Goal: Task Accomplishment & Management: Manage account settings

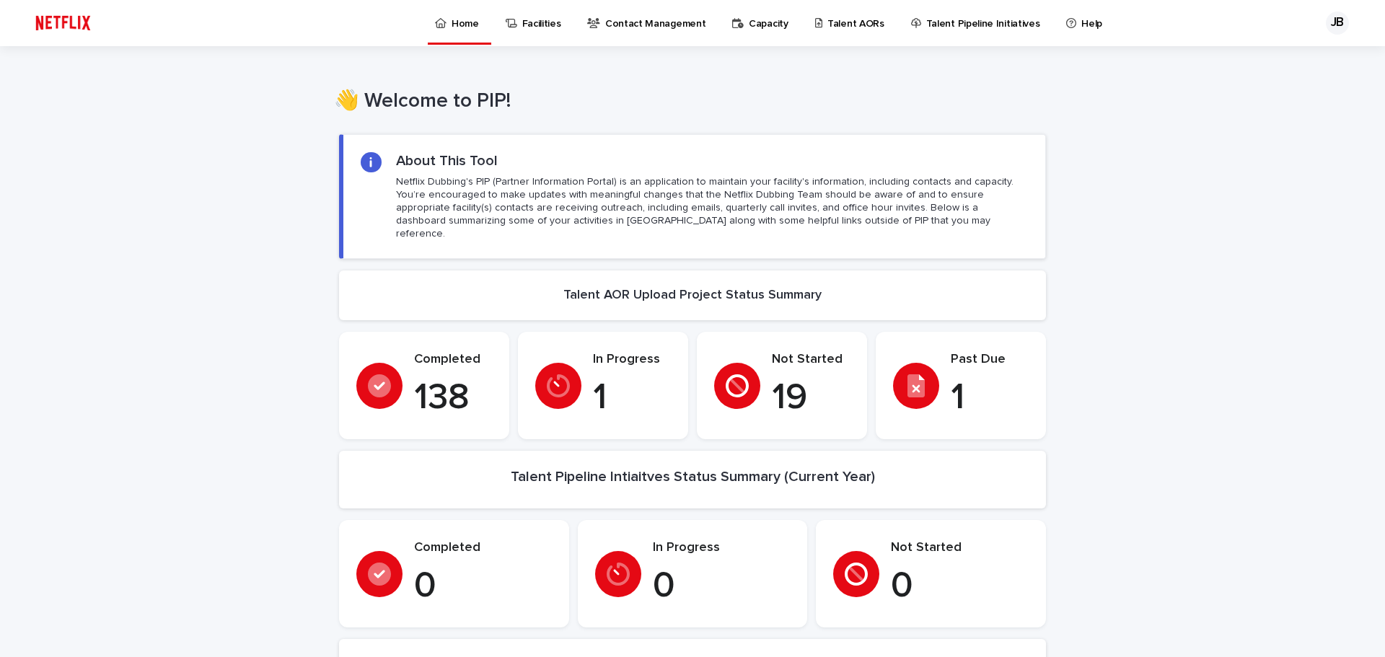
click at [853, 19] on p "Talent AORs" at bounding box center [855, 15] width 57 height 30
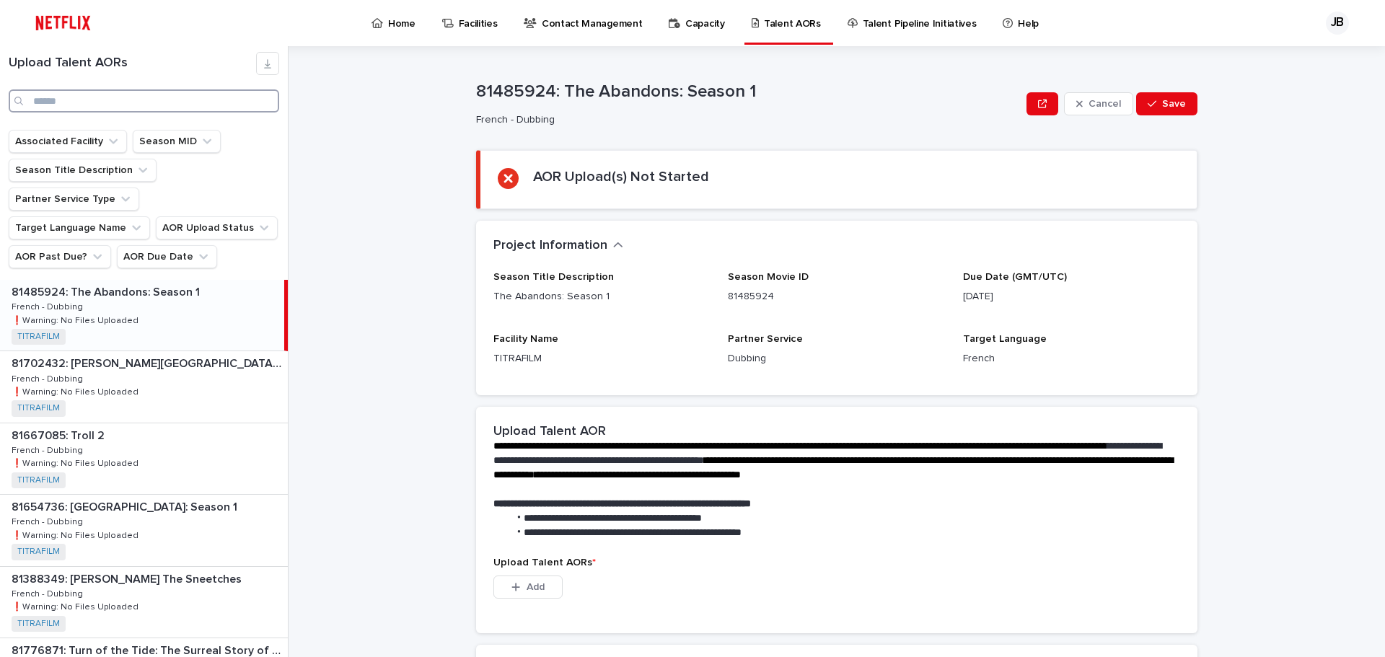
click at [107, 95] on input "Search" at bounding box center [144, 100] width 271 height 23
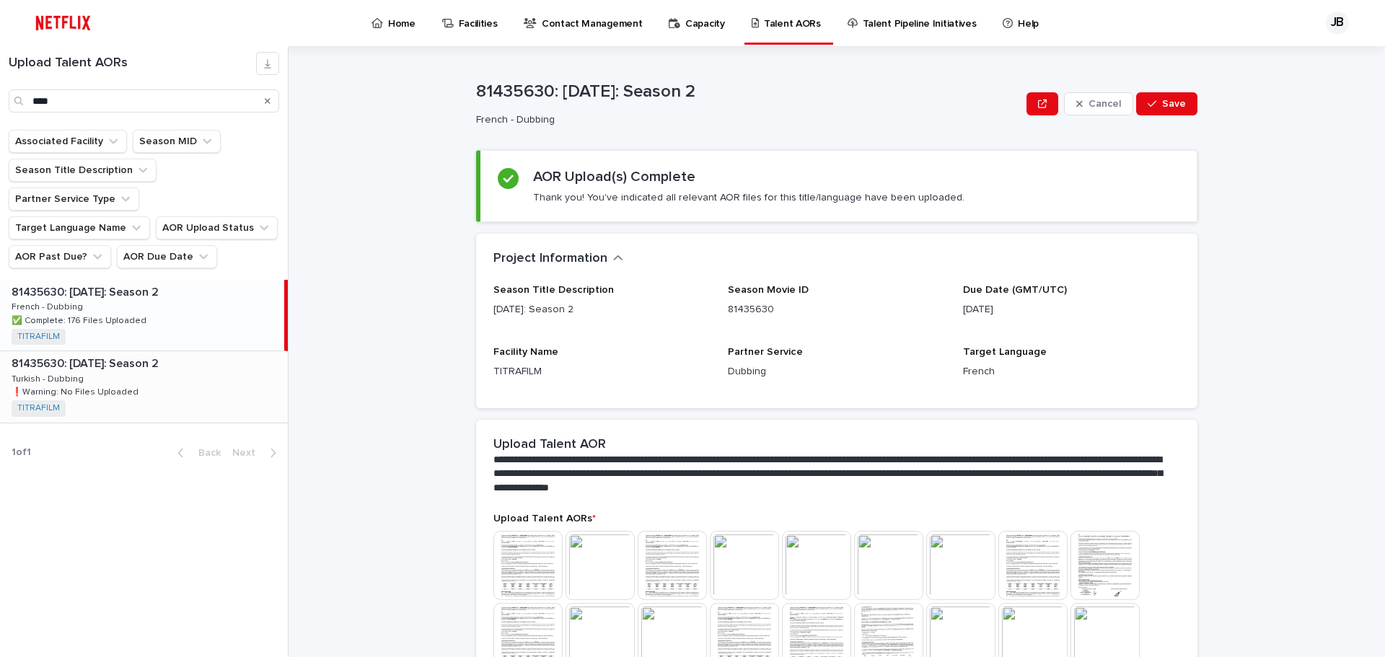
click at [138, 351] on div "81435630: [DATE]: Season 2 81435630: [DATE]: Season 2 Turkish - Dubbing Turkish…" at bounding box center [144, 386] width 288 height 71
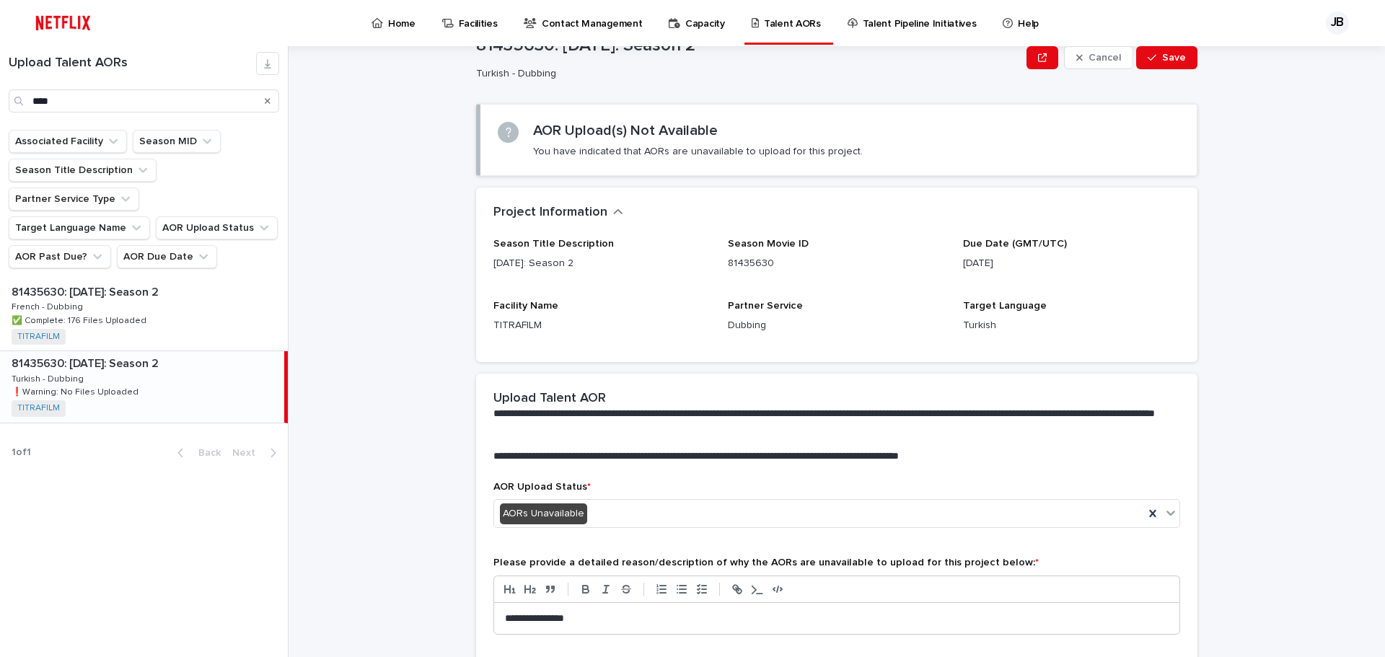
scroll to position [105, 0]
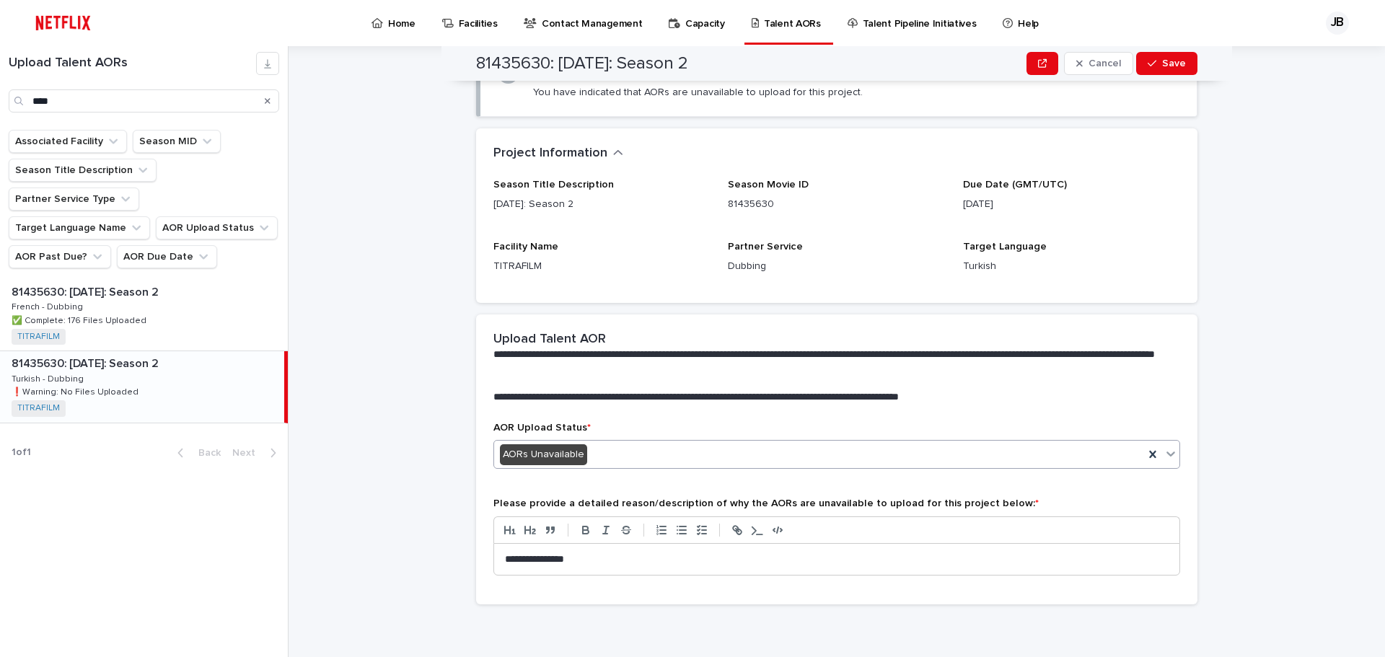
click at [860, 452] on div "AORs Unavailable" at bounding box center [819, 455] width 650 height 24
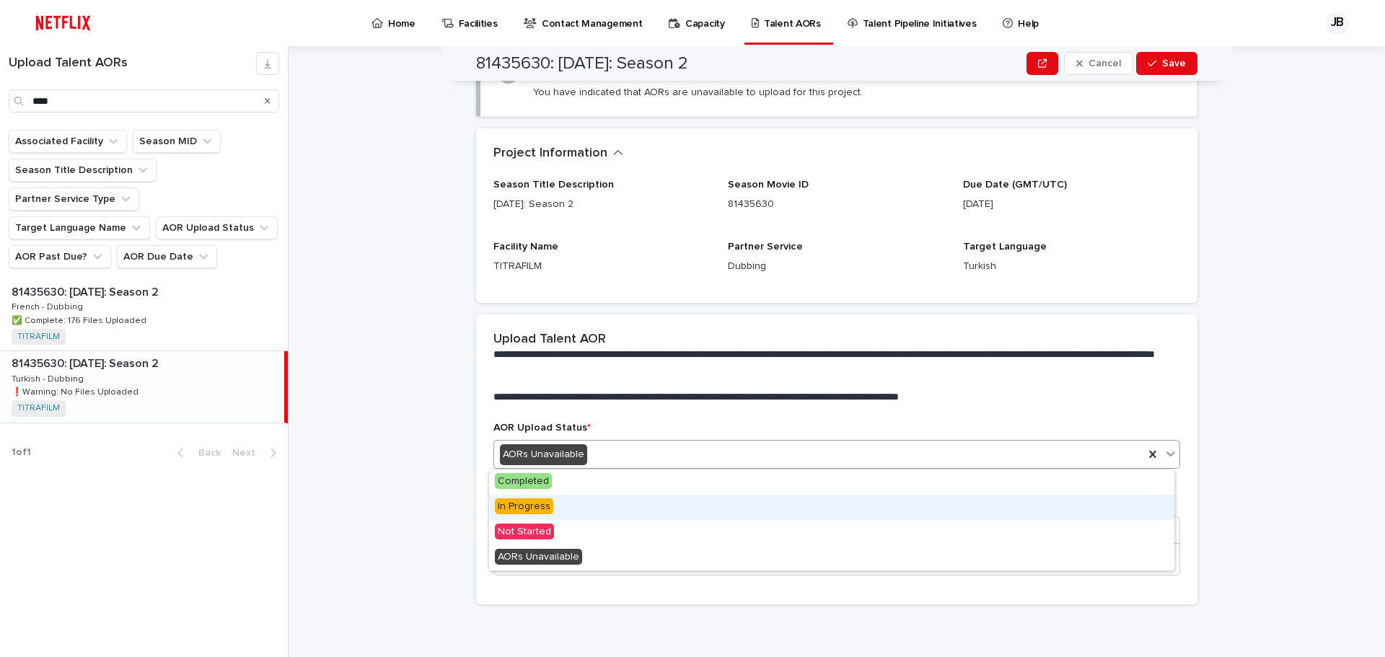
drag, startPoint x: 541, startPoint y: 490, endPoint x: 537, endPoint y: 512, distance: 22.8
click at [537, 513] on span "In Progress" at bounding box center [524, 506] width 58 height 16
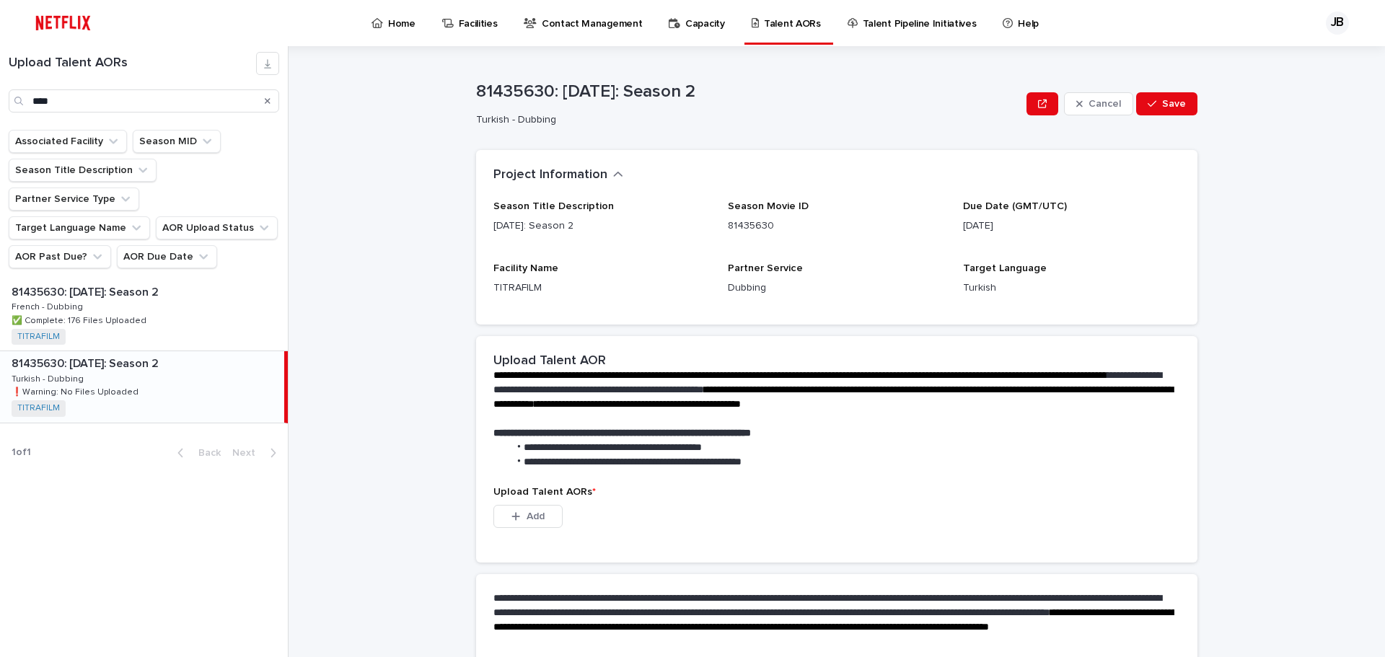
scroll to position [137, 0]
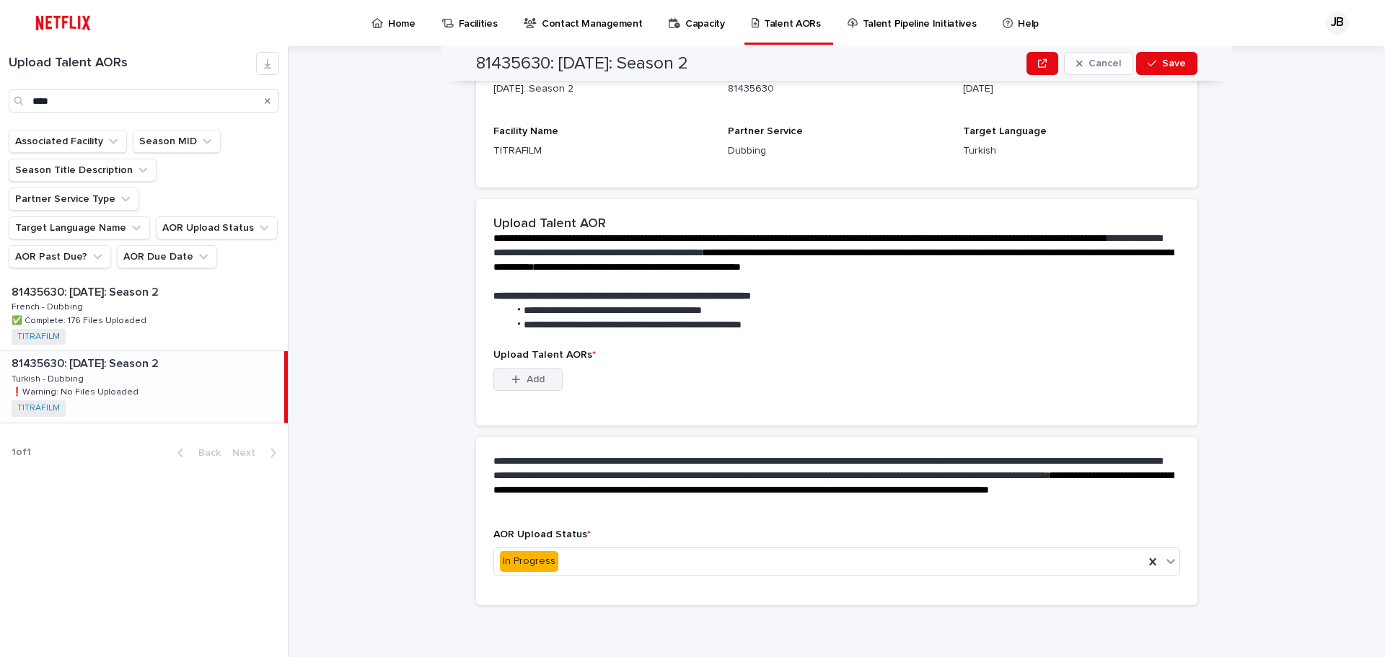
click at [518, 374] on button "Add" at bounding box center [527, 379] width 69 height 23
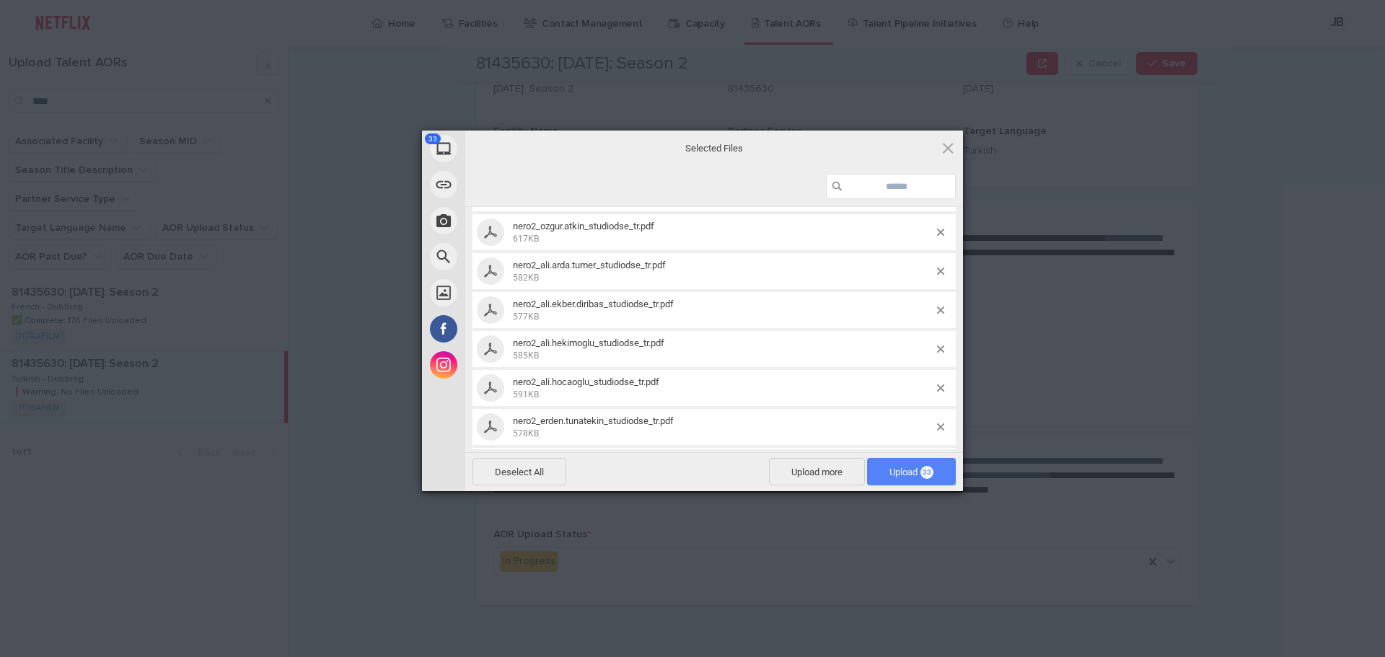
scroll to position [216, 0]
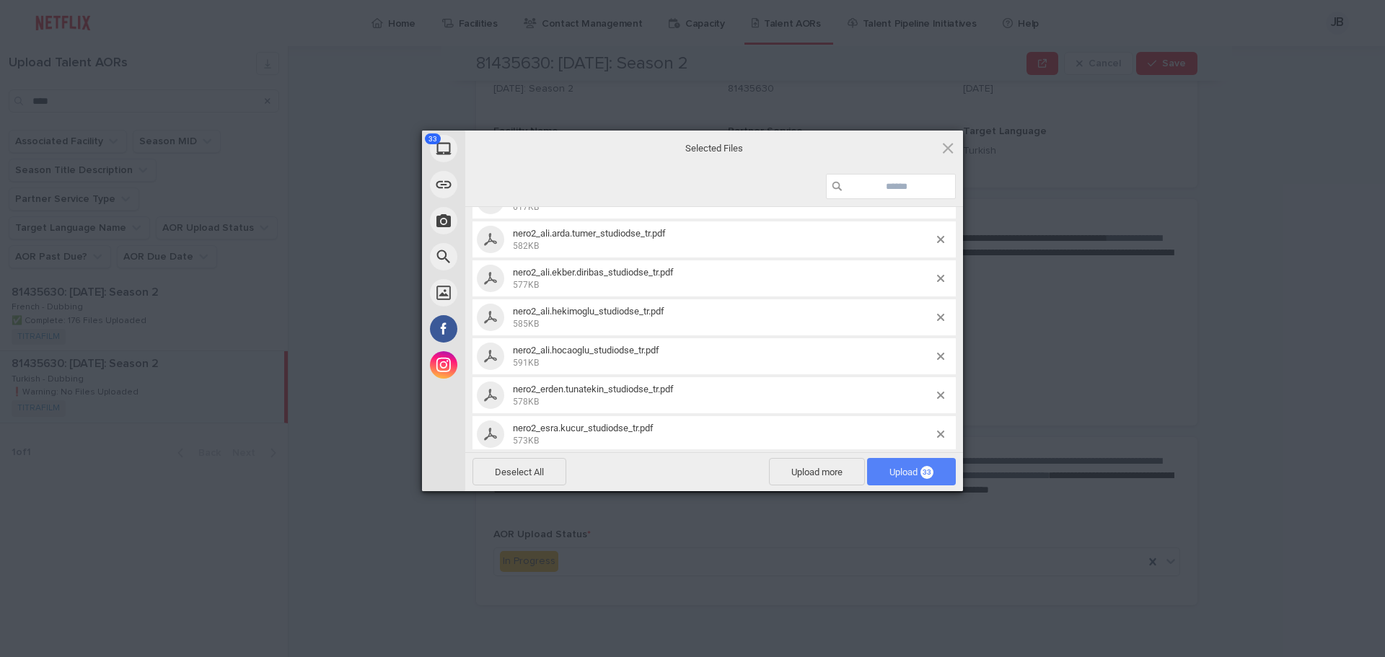
click at [889, 467] on span "Upload 33" at bounding box center [911, 472] width 44 height 11
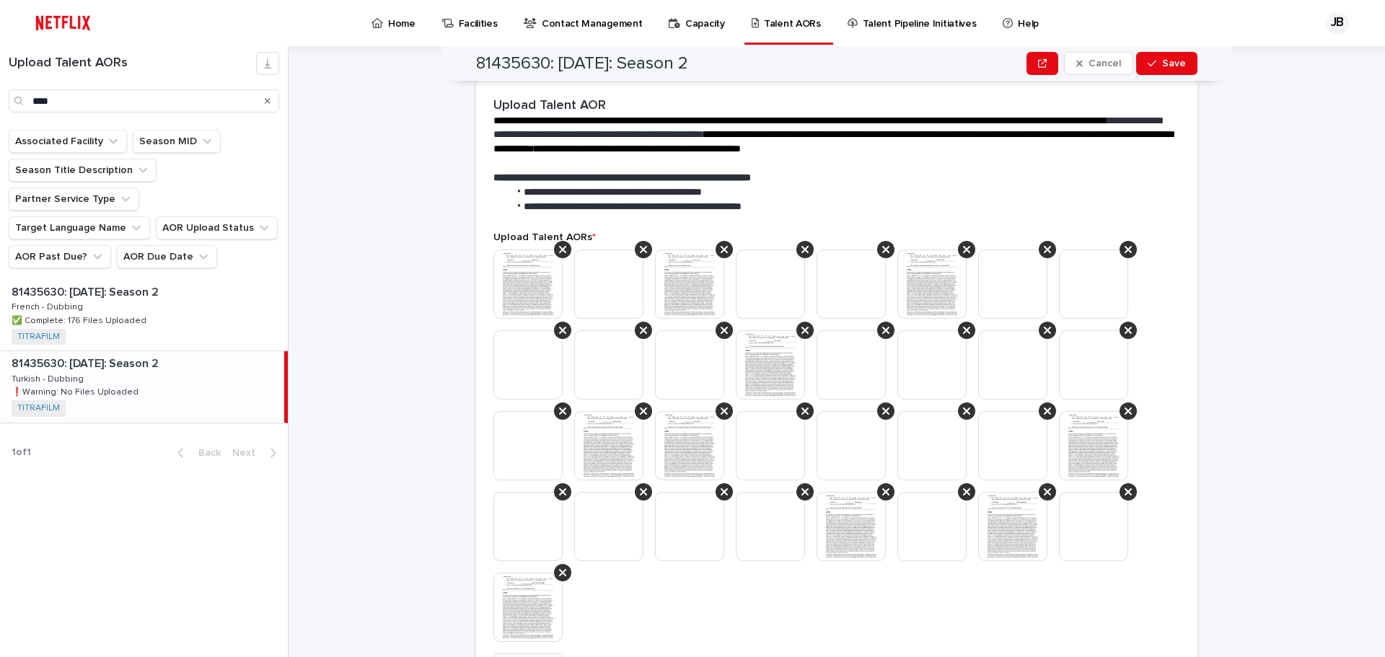
scroll to position [404, 0]
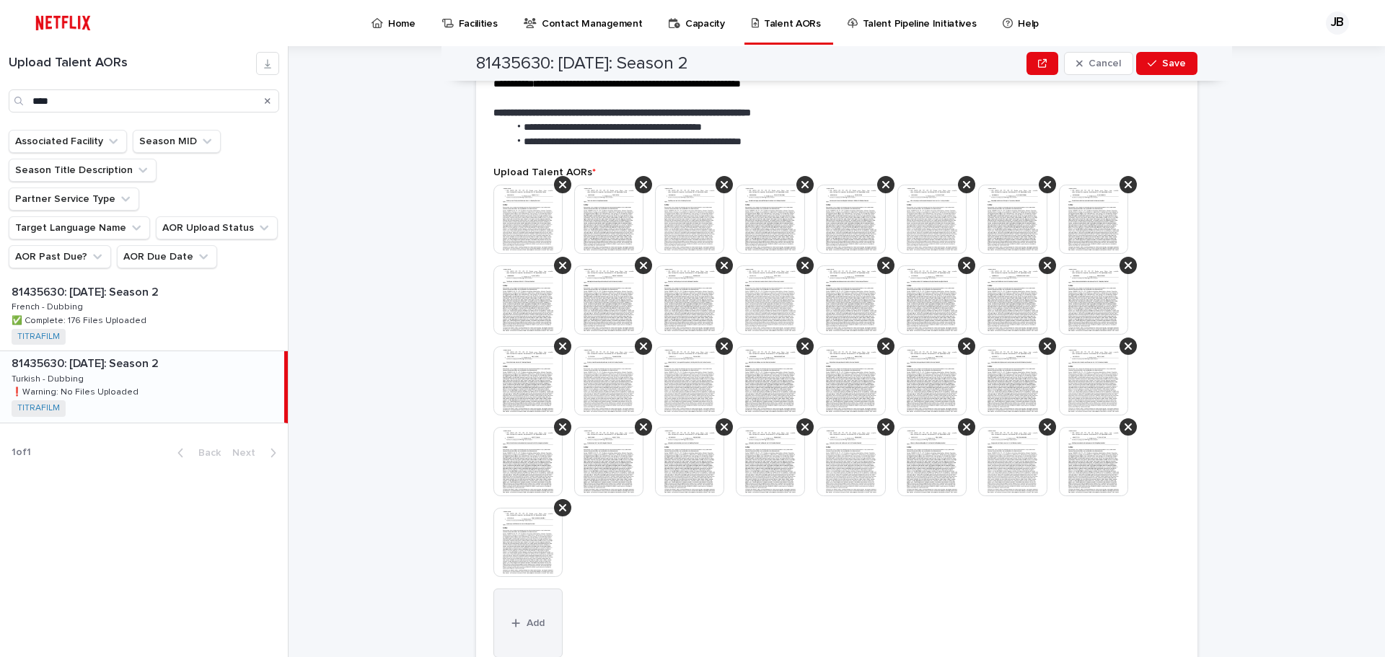
click at [519, 602] on button "Add" at bounding box center [527, 623] width 69 height 69
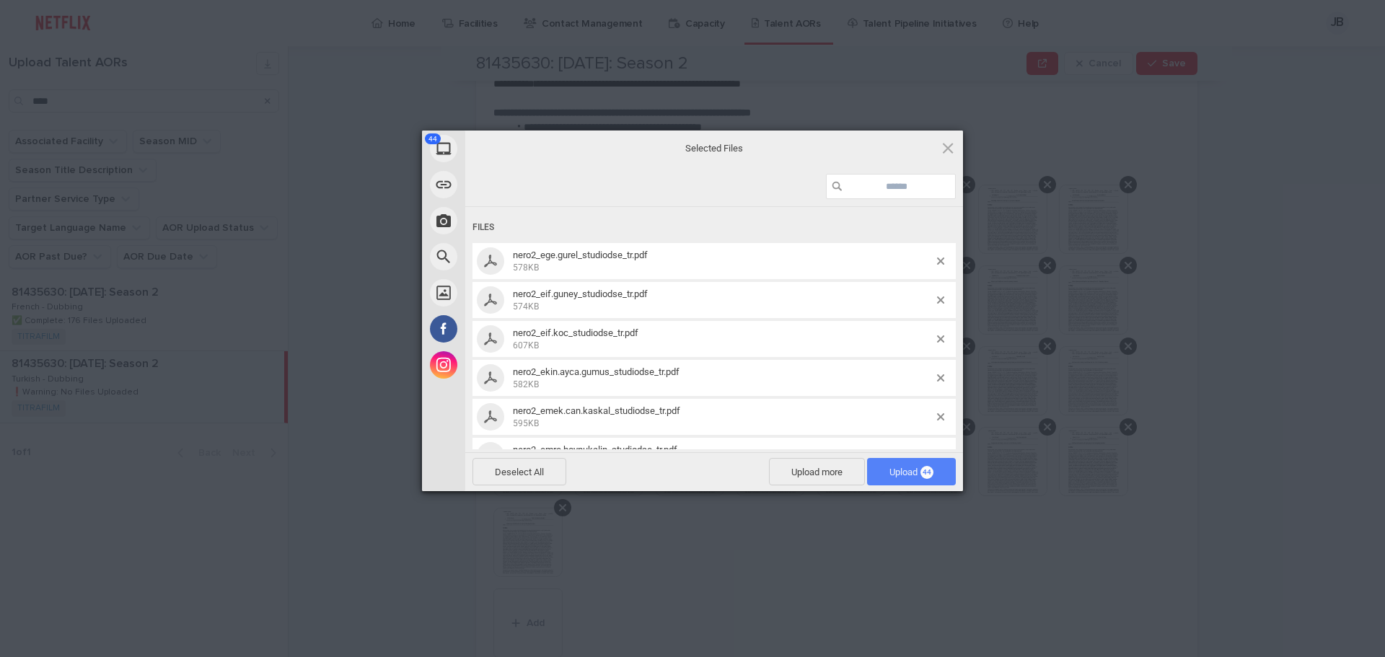
click at [905, 462] on span "Upload 44" at bounding box center [911, 471] width 89 height 27
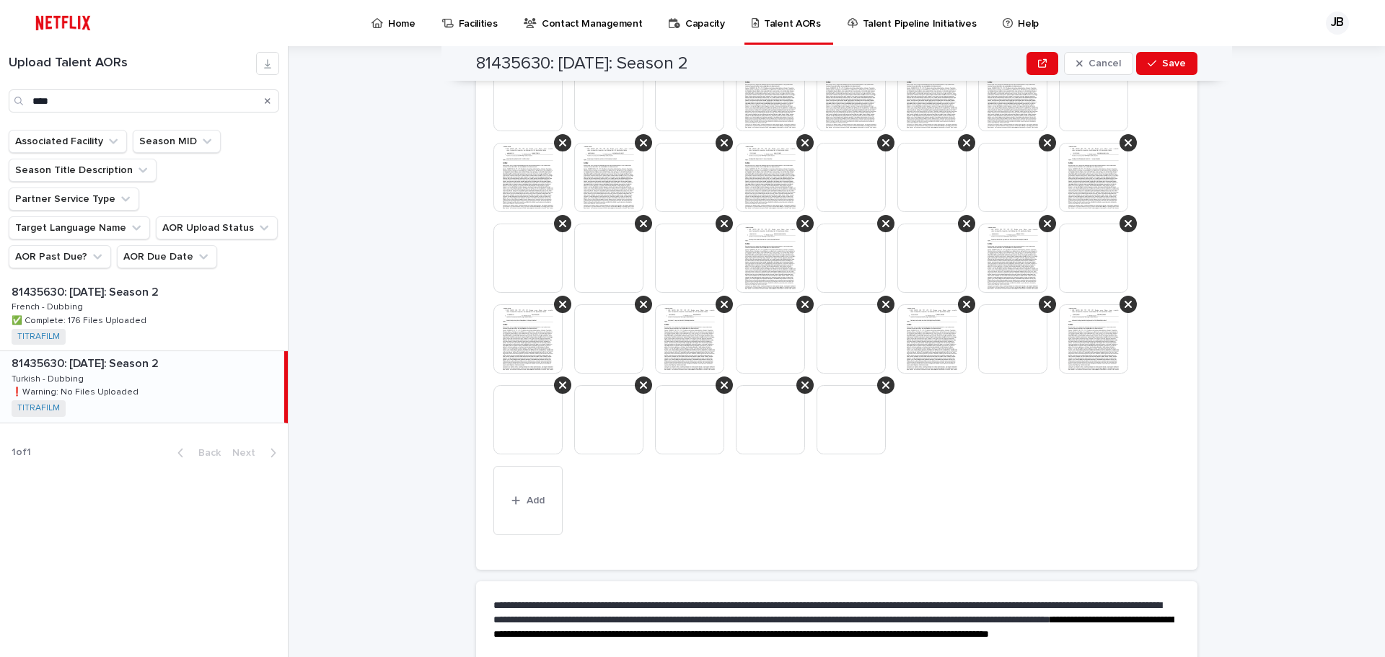
scroll to position [1075, 0]
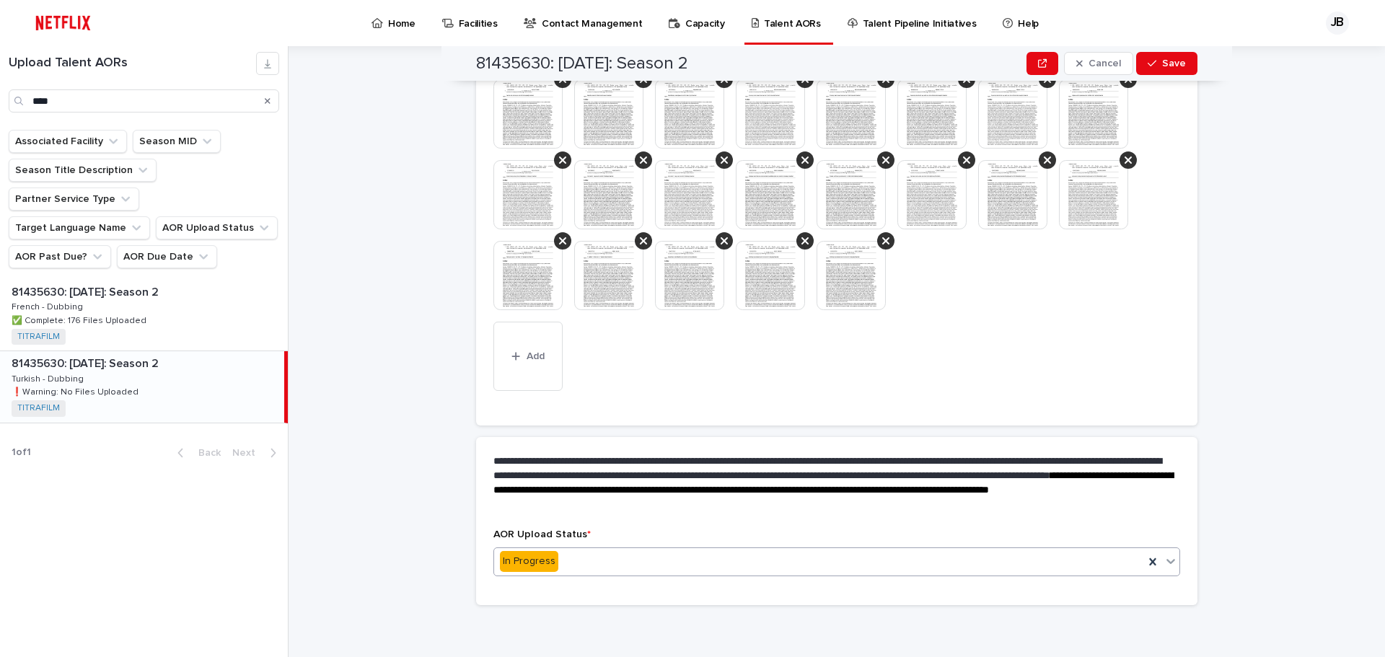
click at [607, 561] on div "In Progress" at bounding box center [819, 562] width 650 height 24
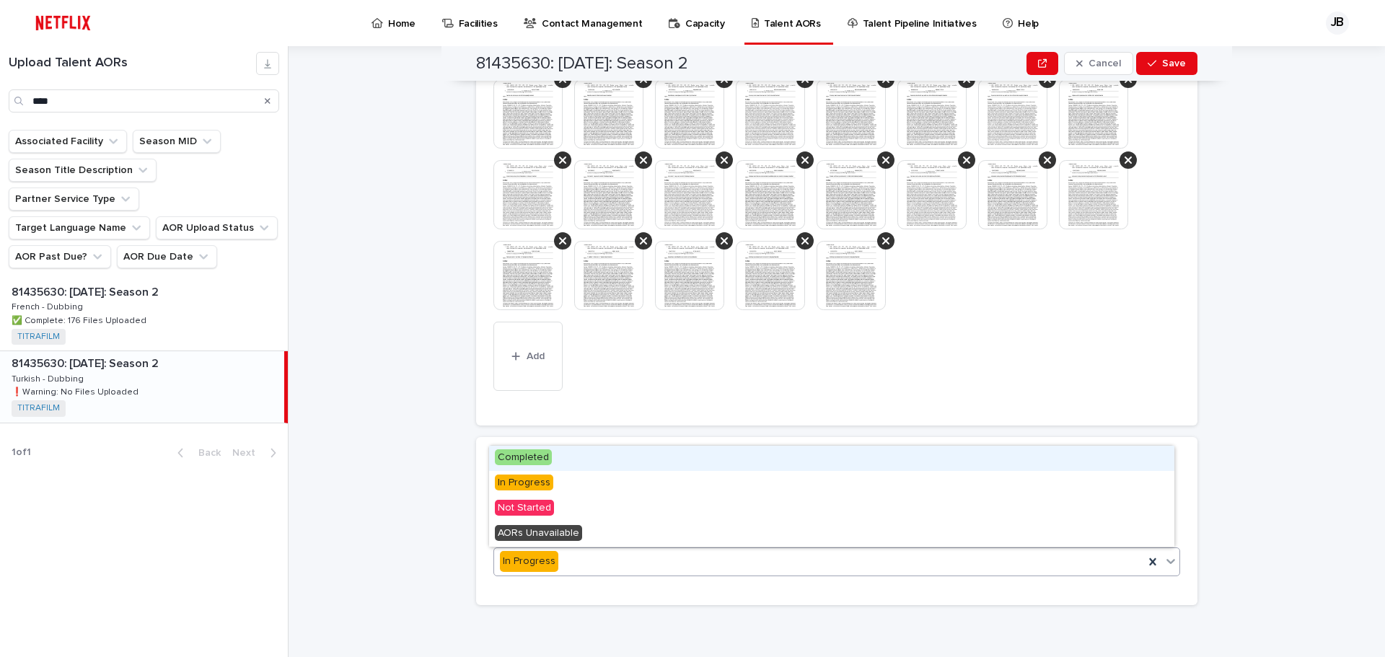
click at [566, 462] on div "Completed" at bounding box center [831, 458] width 685 height 25
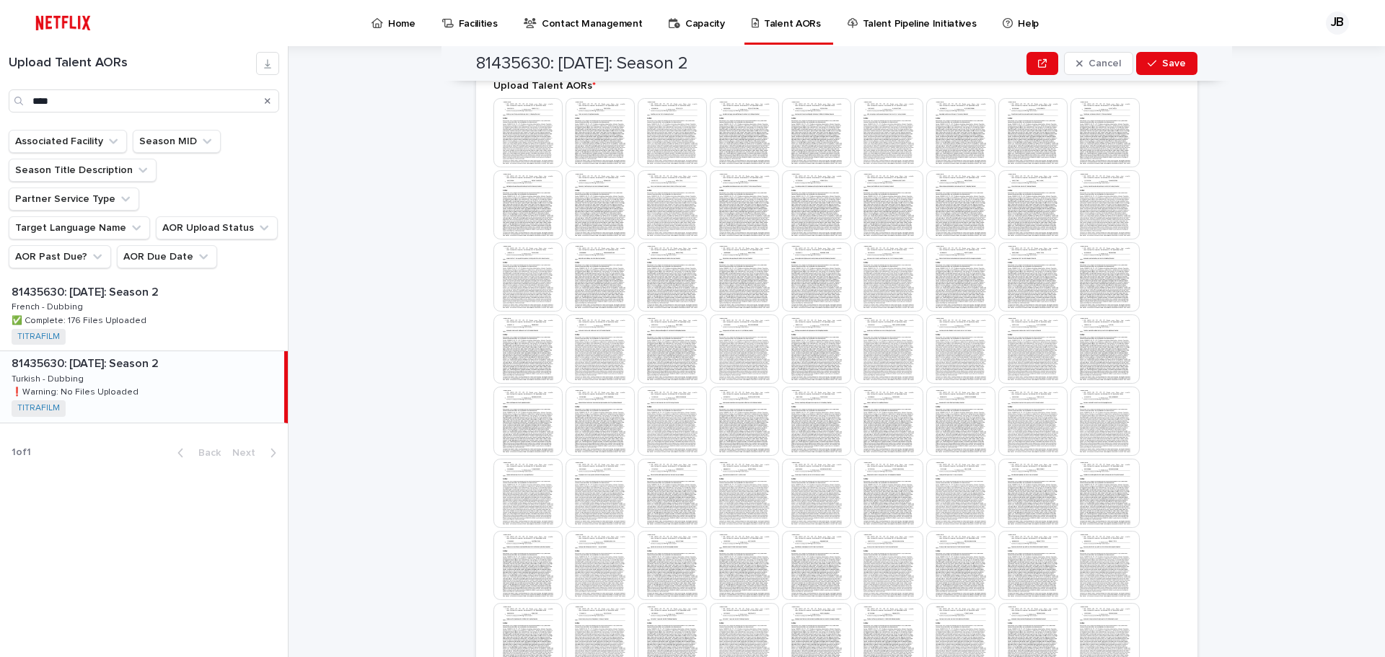
scroll to position [0, 0]
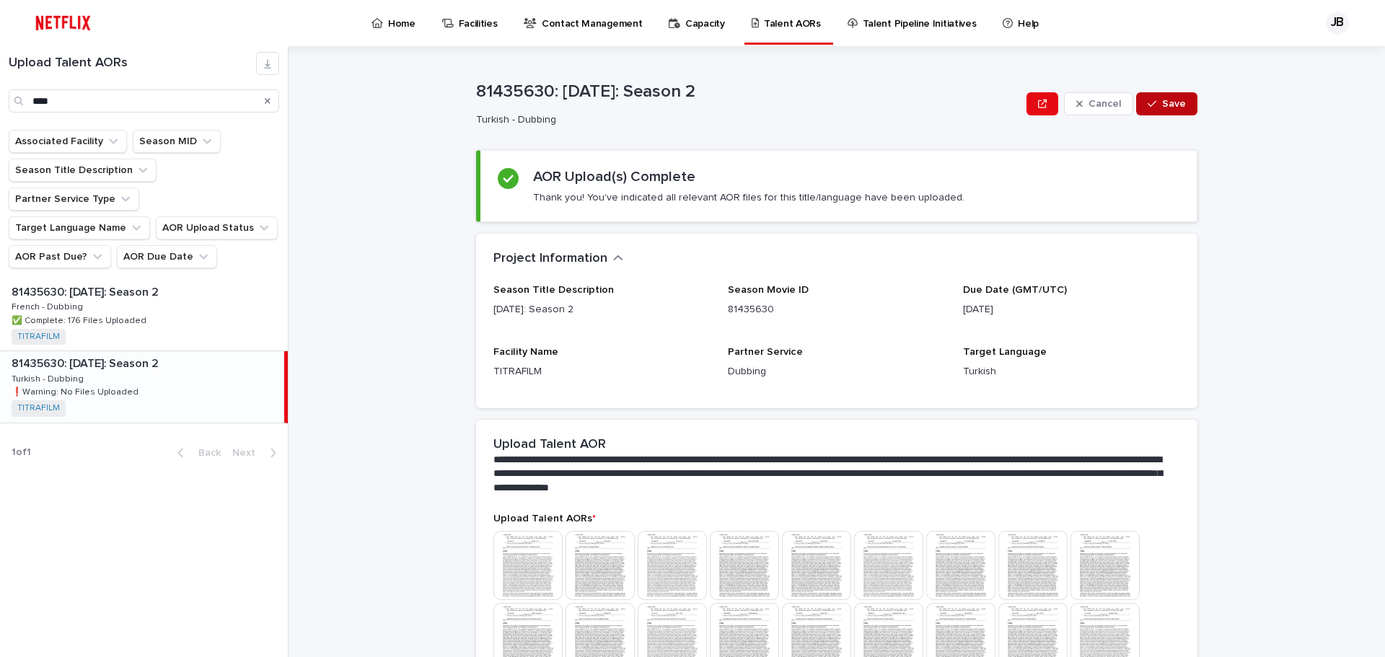
click at [1162, 105] on span "Save" at bounding box center [1174, 104] width 24 height 10
drag, startPoint x: 27, startPoint y: 98, endPoint x: -96, endPoint y: 89, distance: 123.7
click at [0, 89] on html "Home Facilities Contact Management Capacity Talent AORs Talent Pipeline Initiat…" at bounding box center [692, 328] width 1385 height 657
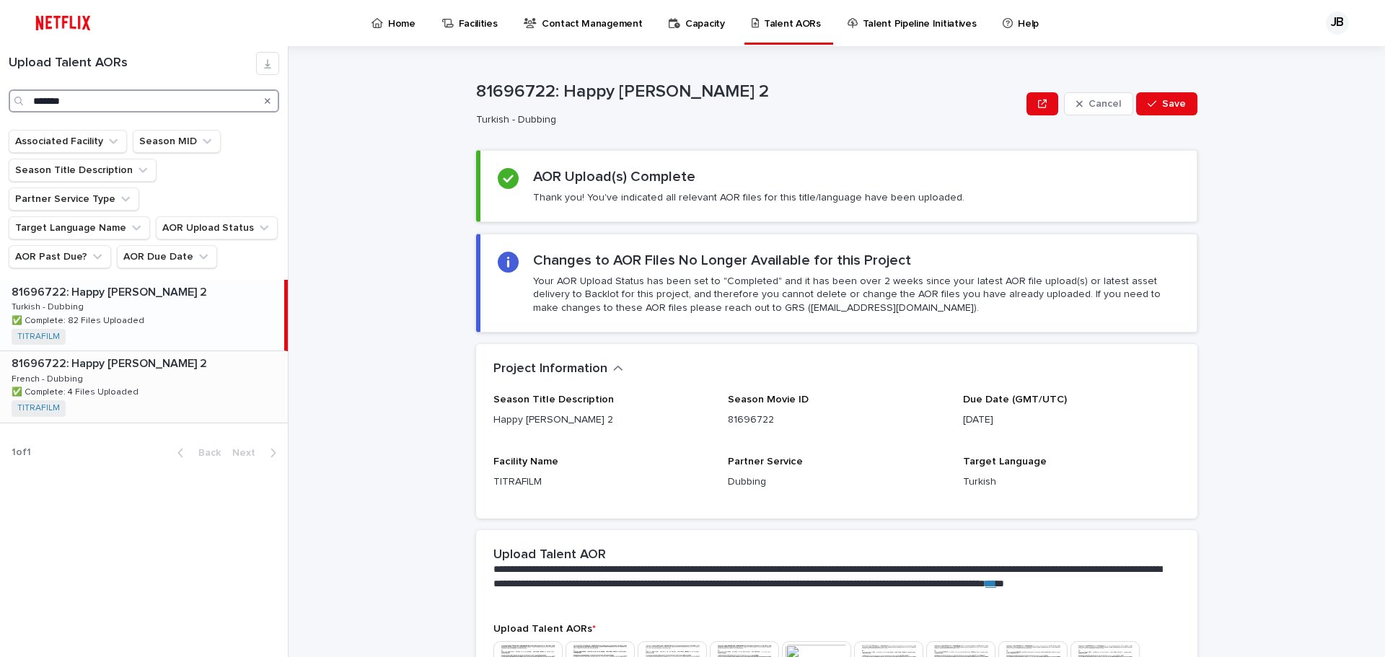
type input "*******"
click at [163, 358] on div "81696722: Happy [PERSON_NAME] 2 81696722: Happy [PERSON_NAME] 2 French - Dubbin…" at bounding box center [144, 386] width 288 height 71
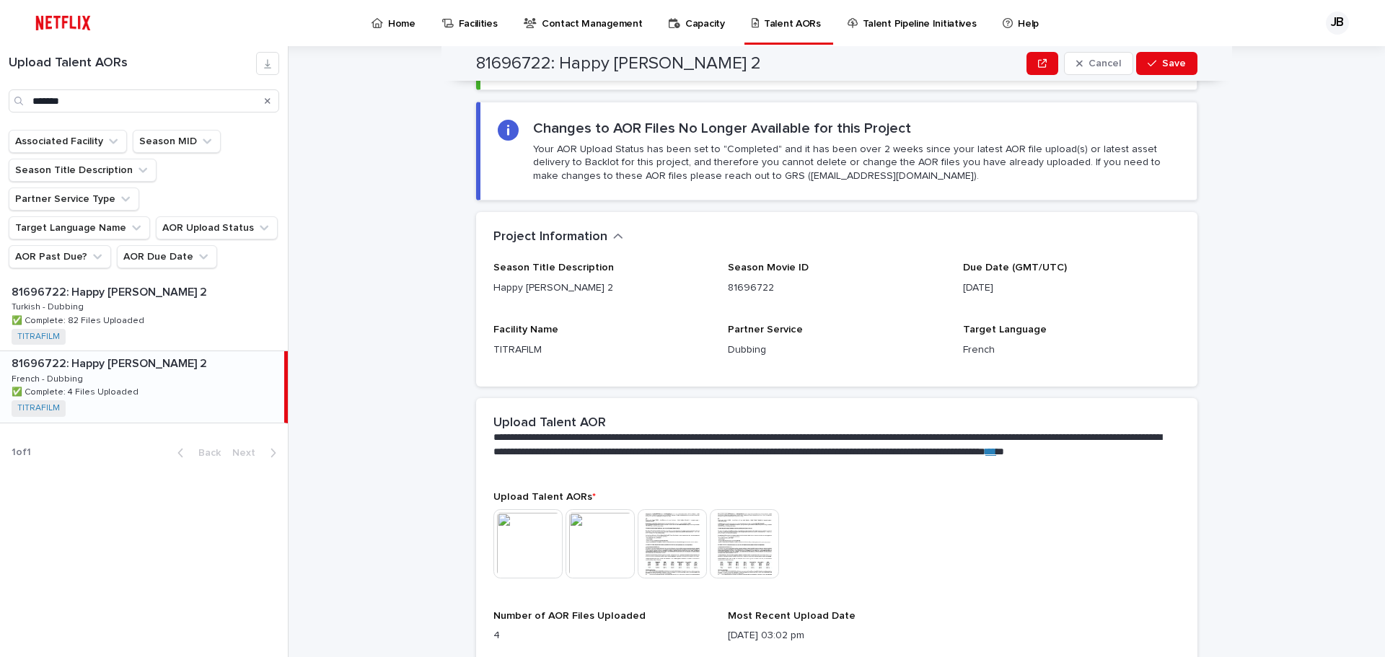
scroll to position [248, 0]
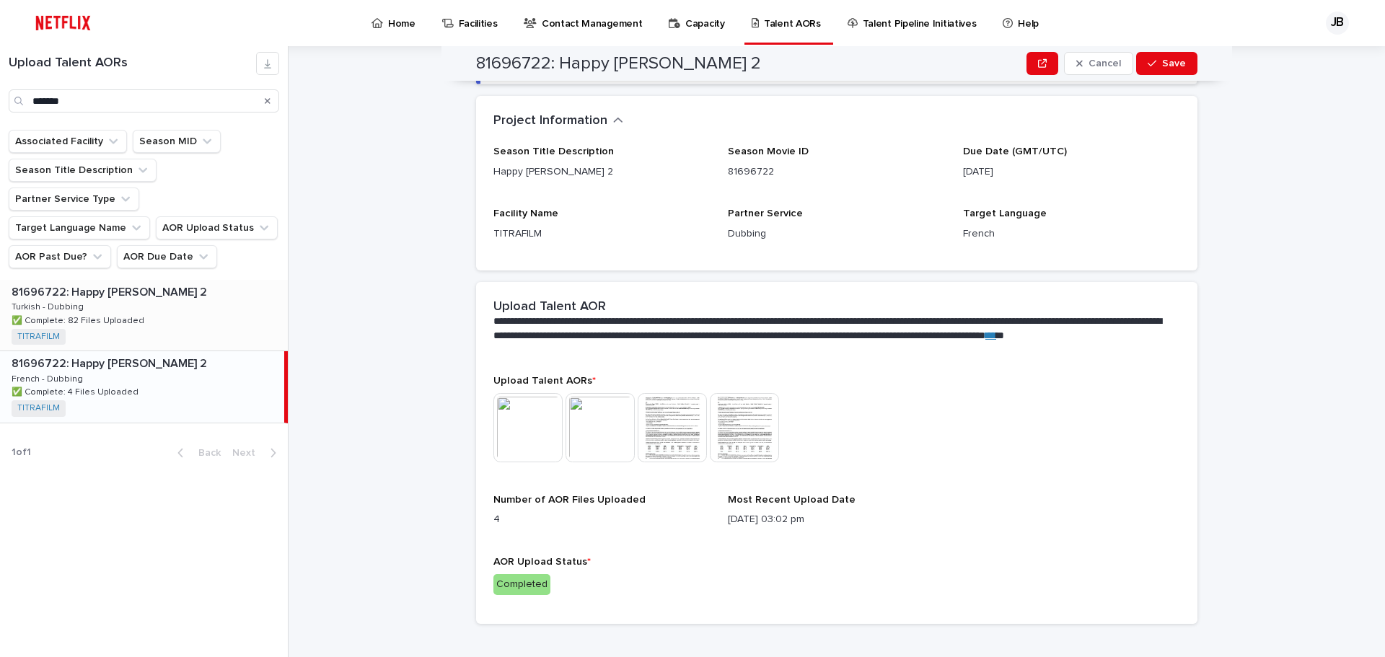
click at [179, 289] on div "81696722: Happy [PERSON_NAME] 2 81696722: Happy [PERSON_NAME] 2 Turkish - Dubbi…" at bounding box center [144, 315] width 288 height 71
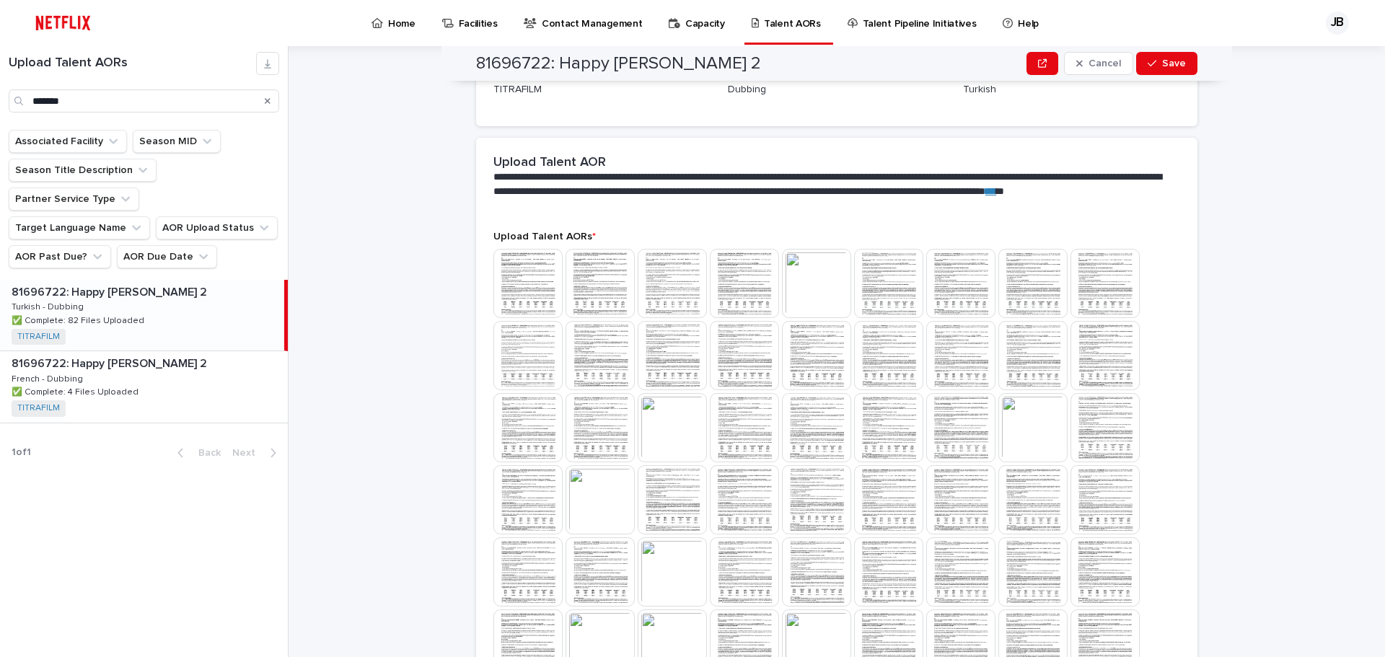
scroll to position [176, 0]
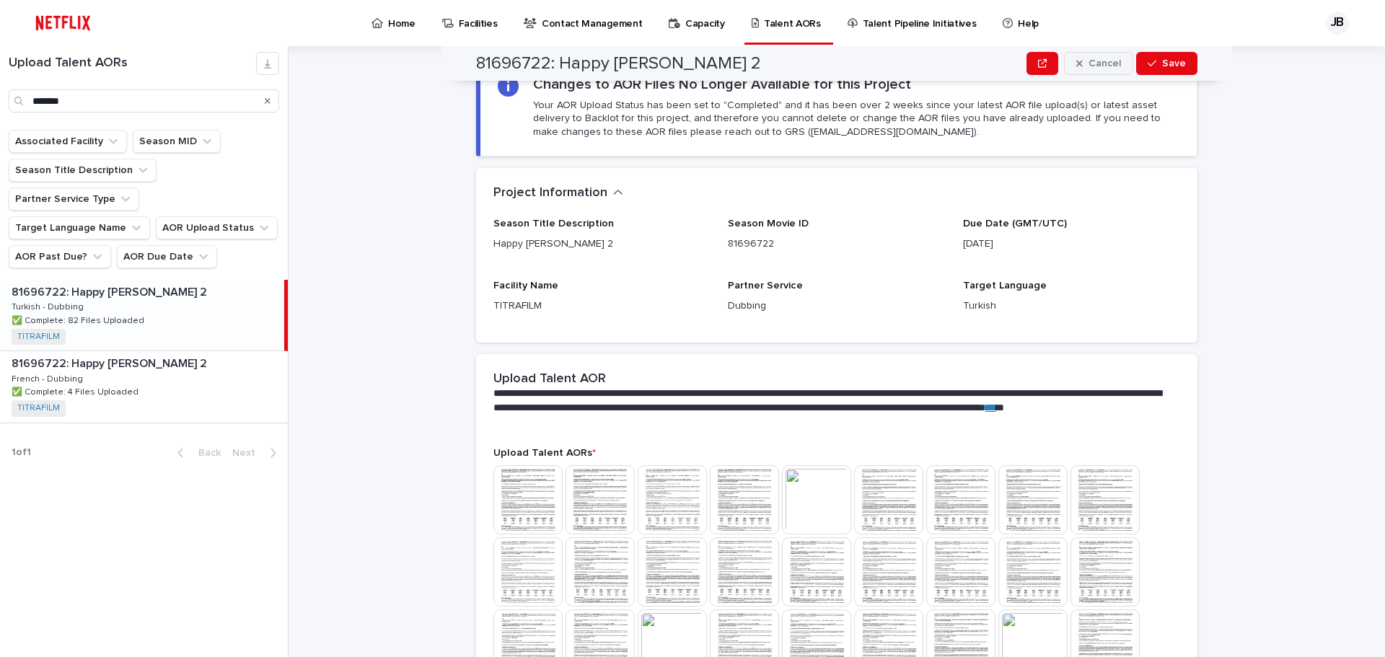
click at [1076, 61] on icon "button" at bounding box center [1079, 63] width 6 height 10
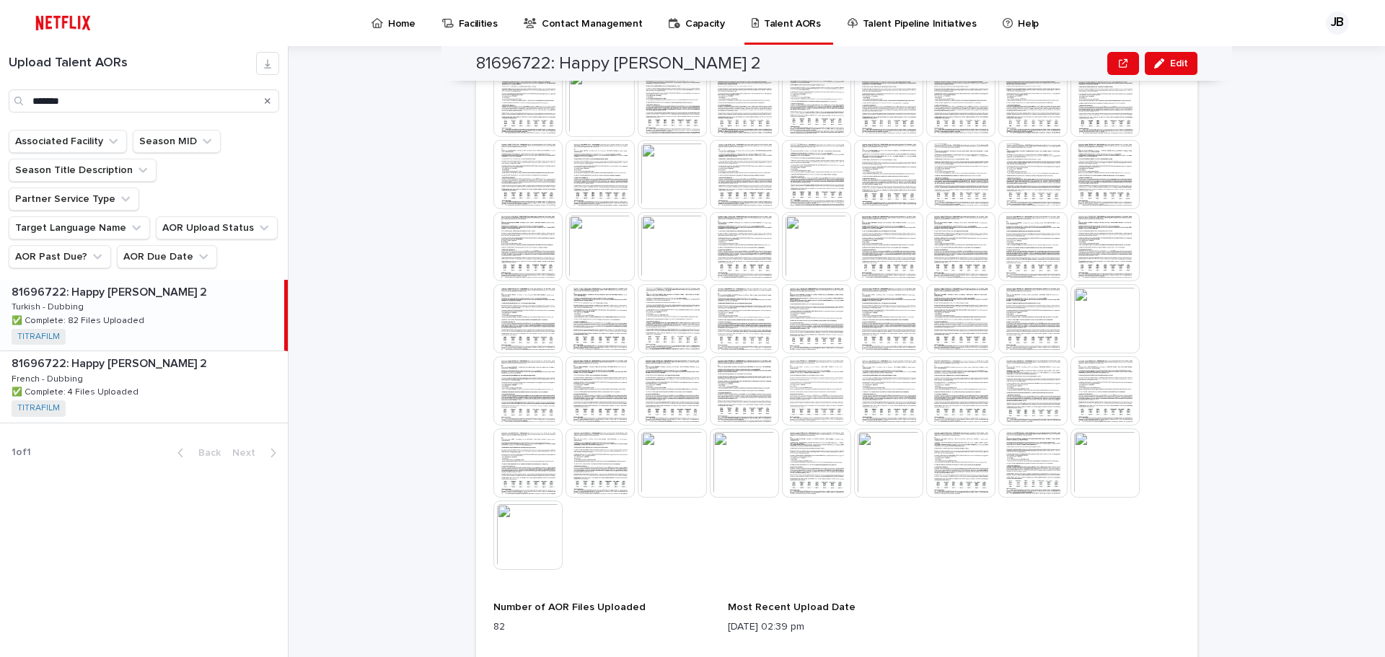
scroll to position [897, 0]
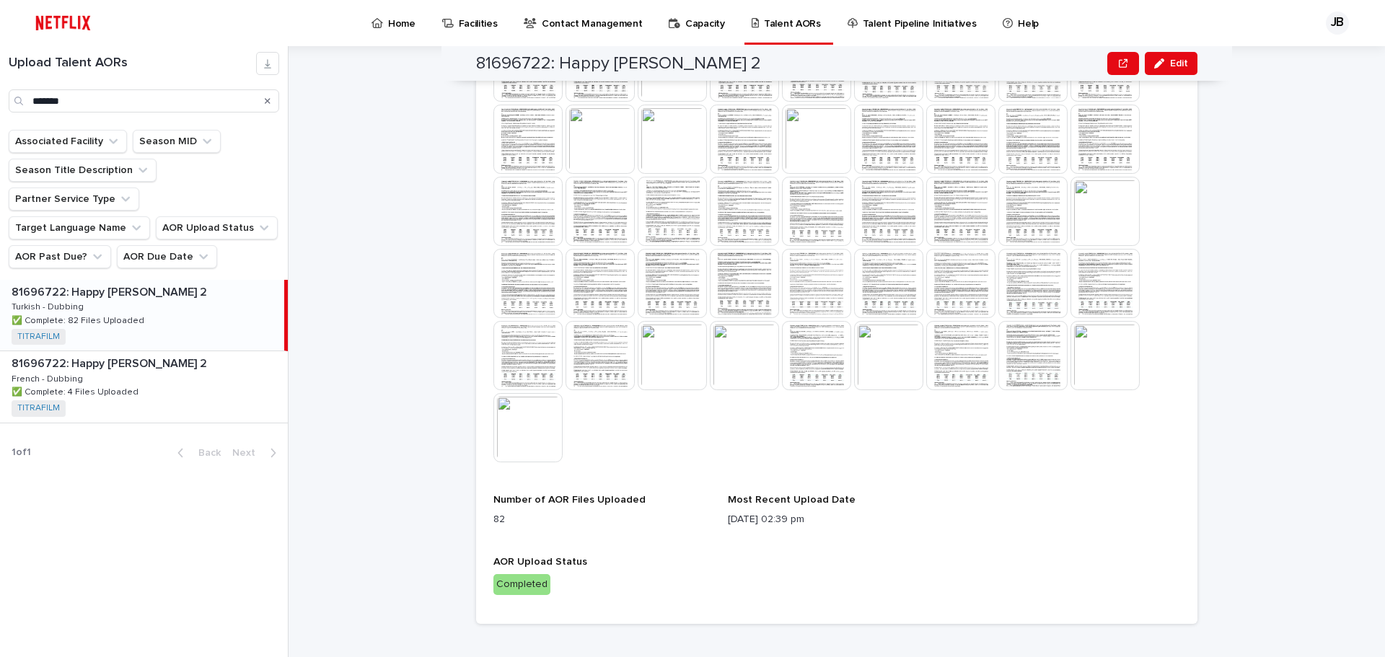
click at [1186, 66] on button "Edit" at bounding box center [1171, 63] width 53 height 23
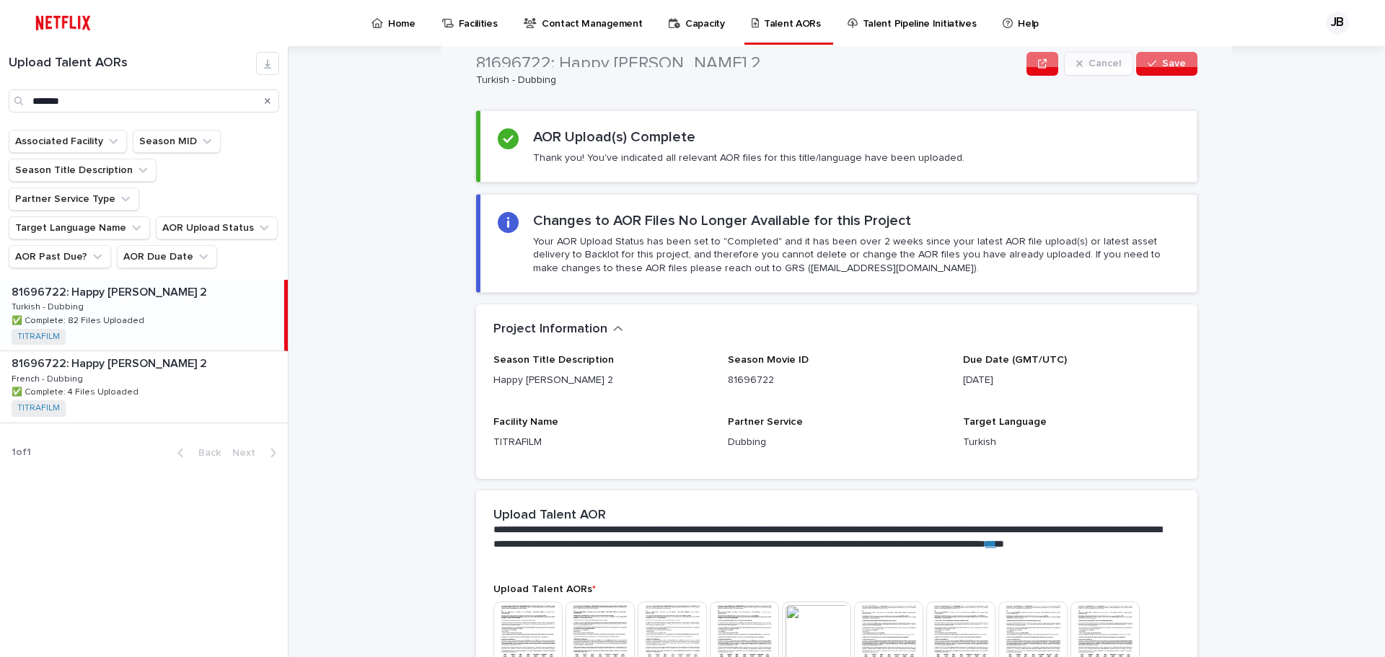
scroll to position [0, 0]
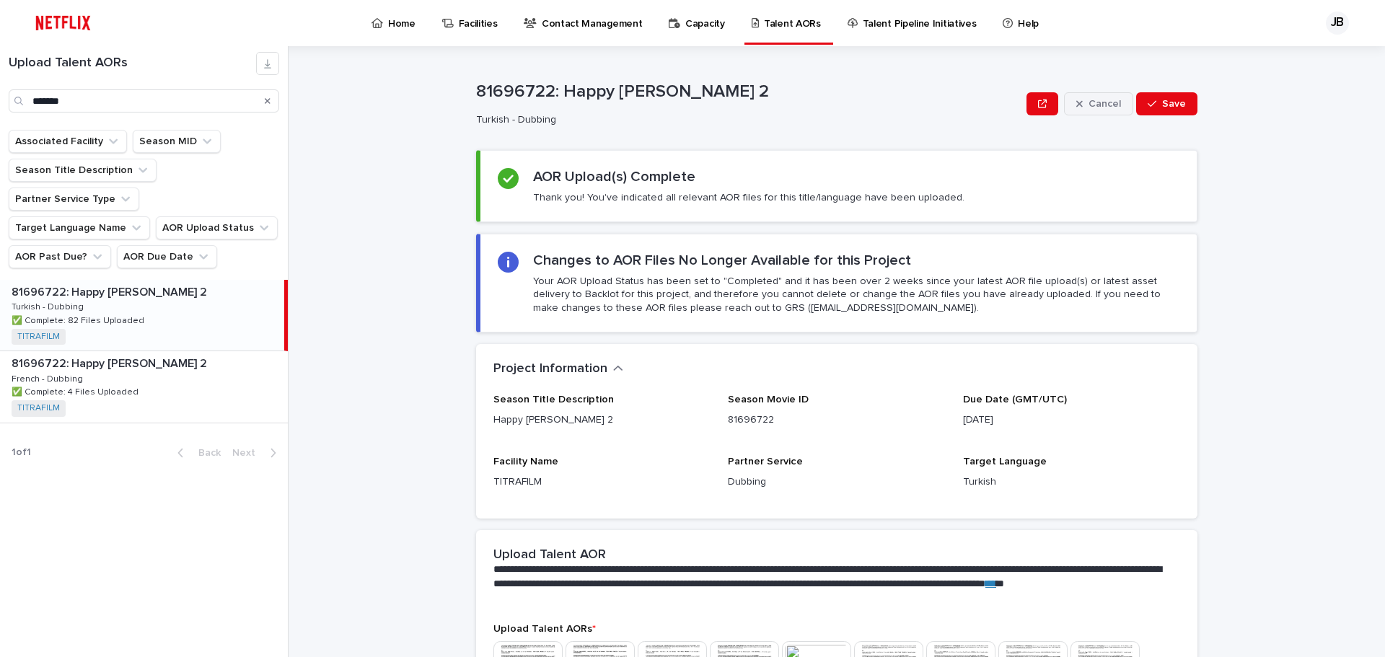
click at [1077, 100] on icon "button" at bounding box center [1079, 104] width 6 height 10
click at [1182, 102] on span "Edit" at bounding box center [1179, 104] width 18 height 10
click at [1040, 102] on icon "button" at bounding box center [1042, 104] width 9 height 10
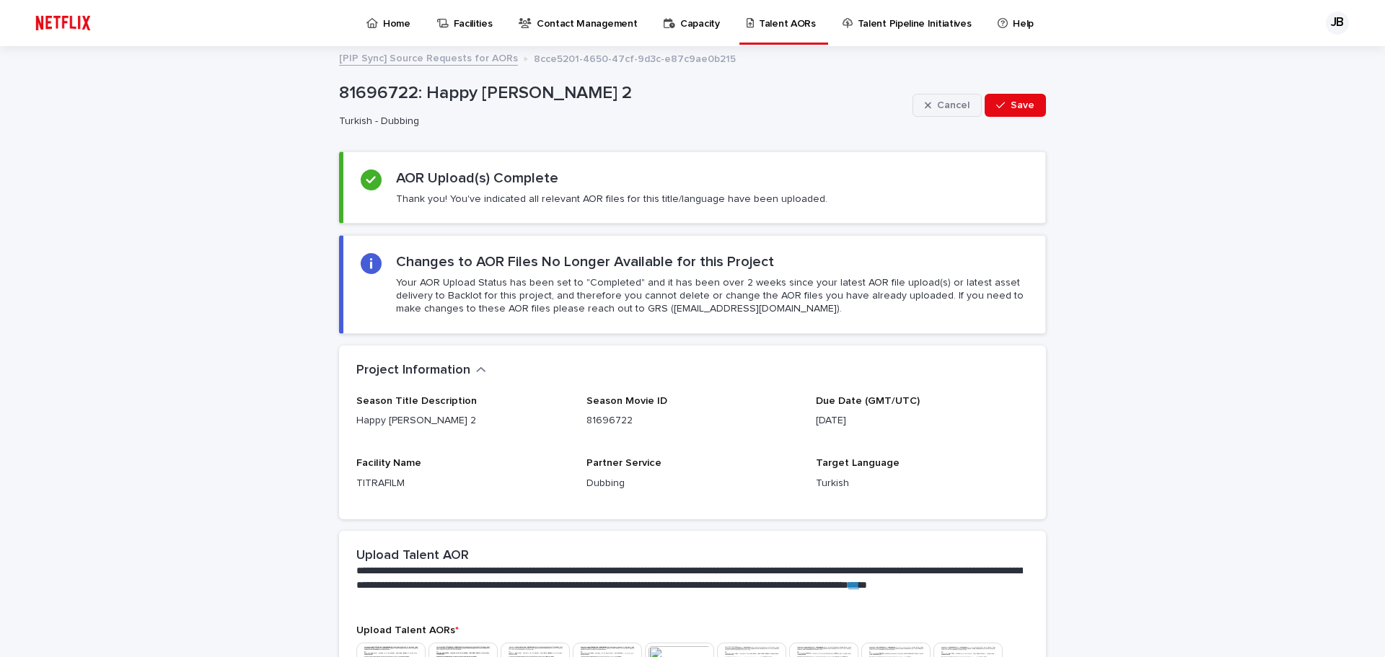
click at [946, 106] on span "Cancel" at bounding box center [953, 105] width 32 height 10
click at [997, 106] on button "Edit" at bounding box center [1019, 105] width 53 height 23
click at [996, 103] on icon "button" at bounding box center [1000, 105] width 9 height 10
click at [998, 97] on button "Edit" at bounding box center [1019, 105] width 53 height 23
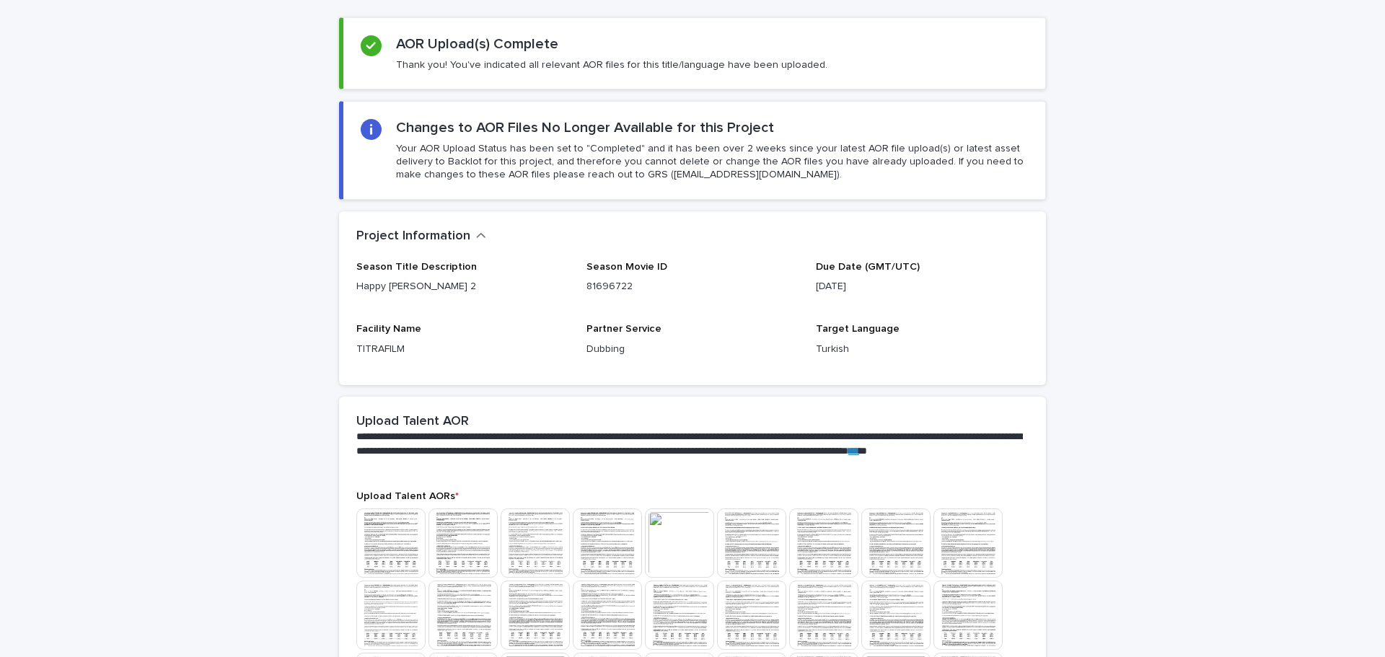
scroll to position [361, 0]
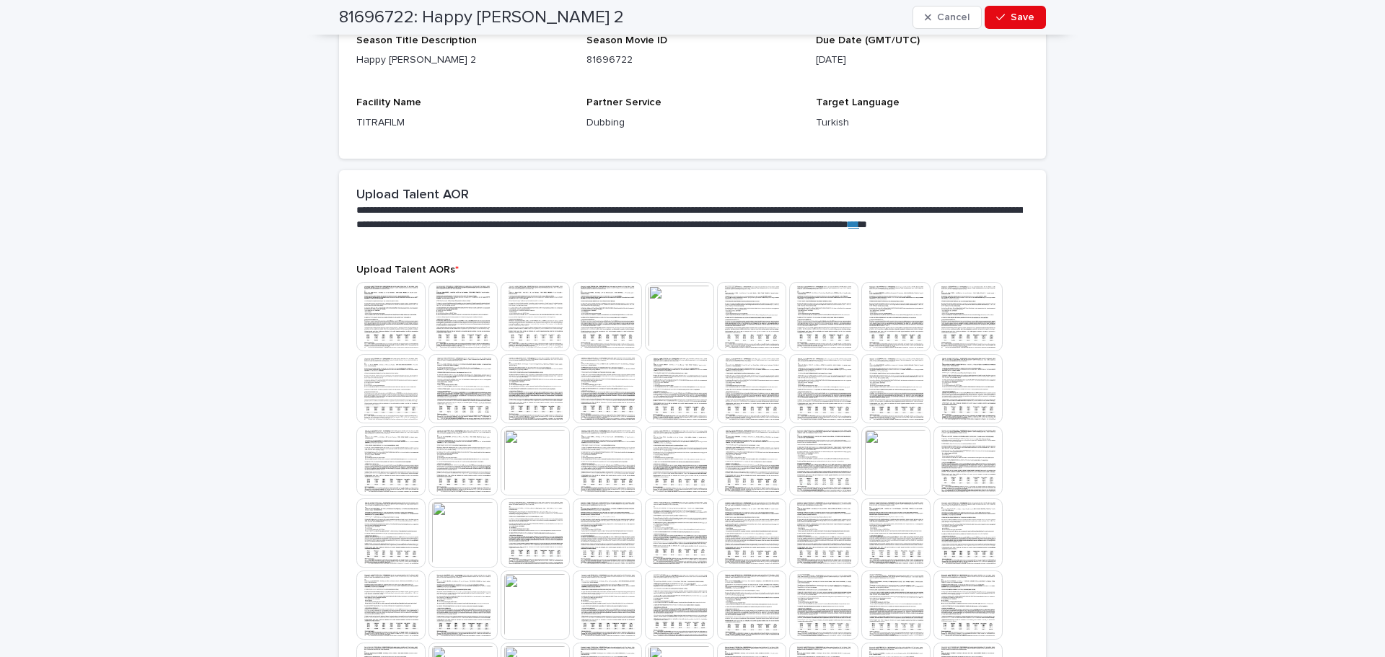
click at [406, 309] on img at bounding box center [390, 316] width 69 height 69
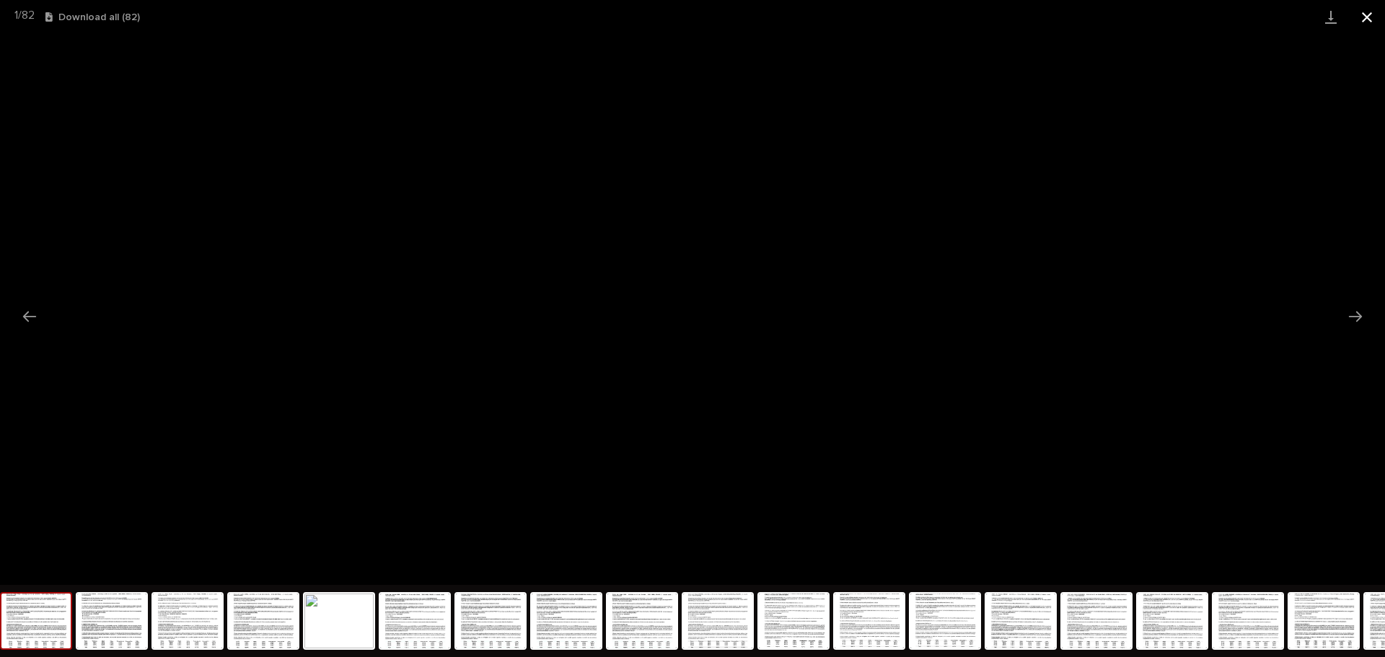
click at [1361, 17] on button "Close gallery" at bounding box center [1367, 17] width 36 height 34
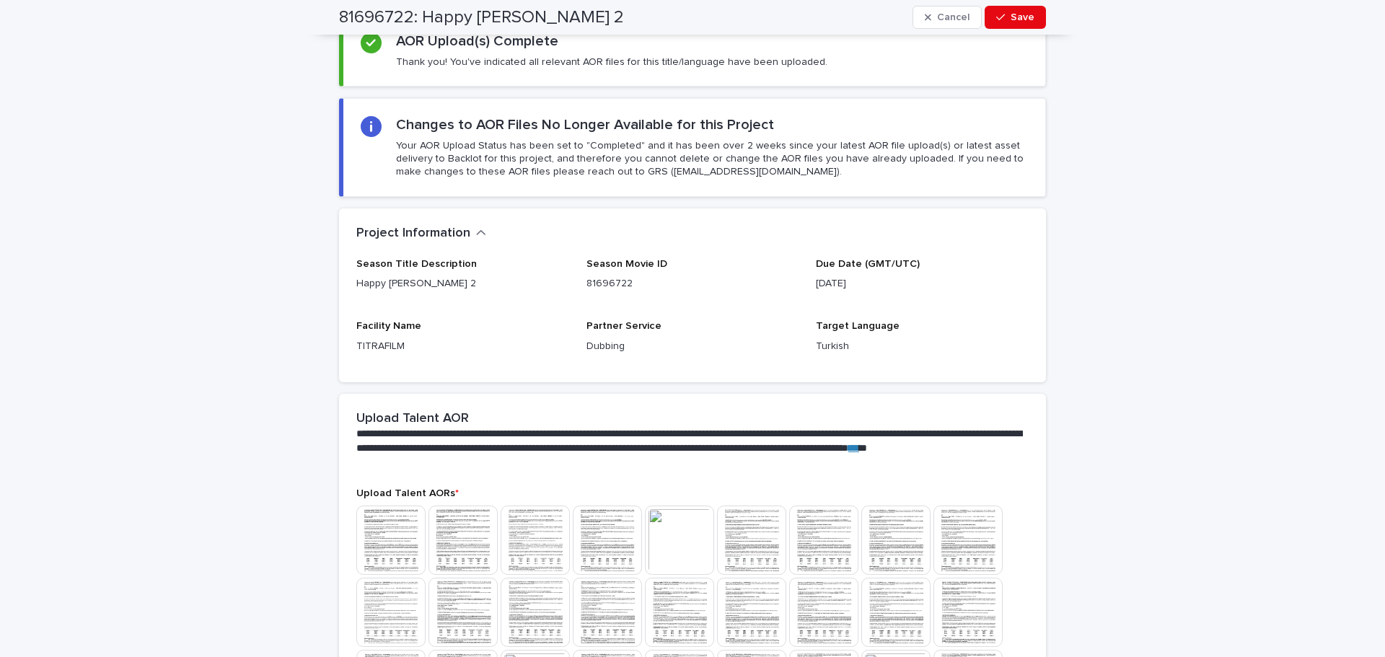
scroll to position [0, 0]
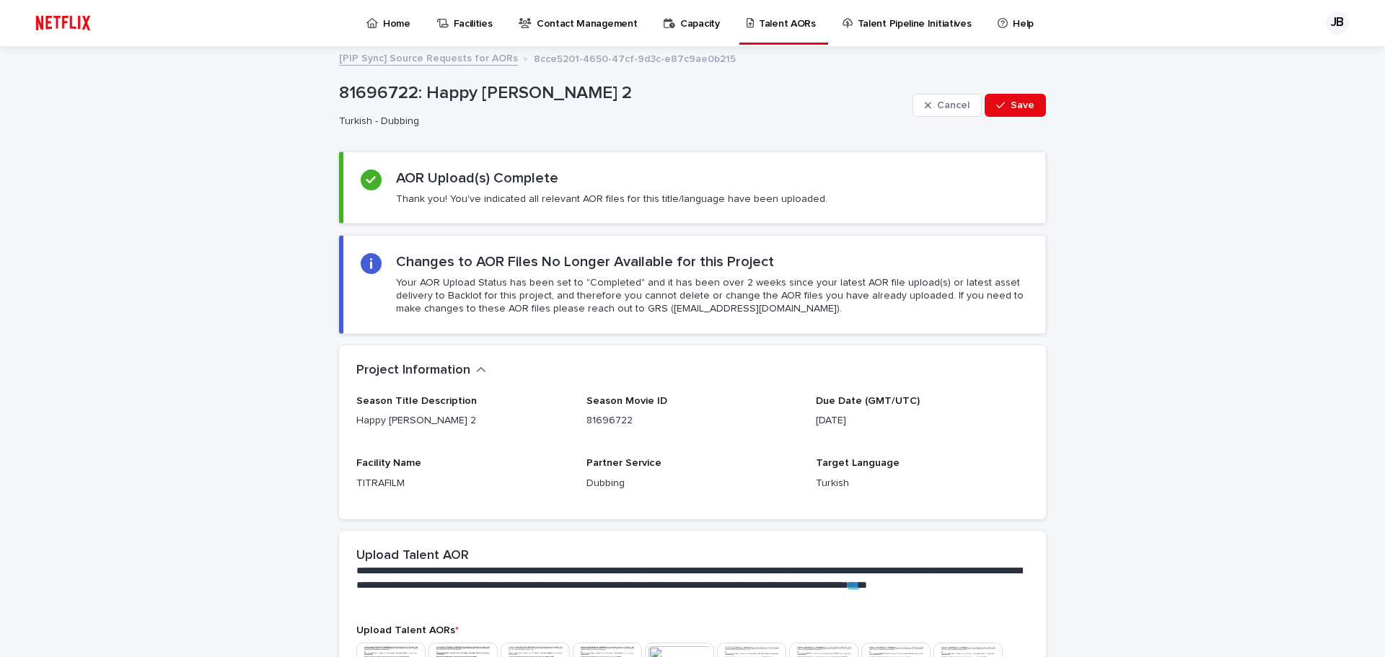
click at [444, 52] on link "[PIP Sync] Source Requests for AORs" at bounding box center [428, 57] width 179 height 17
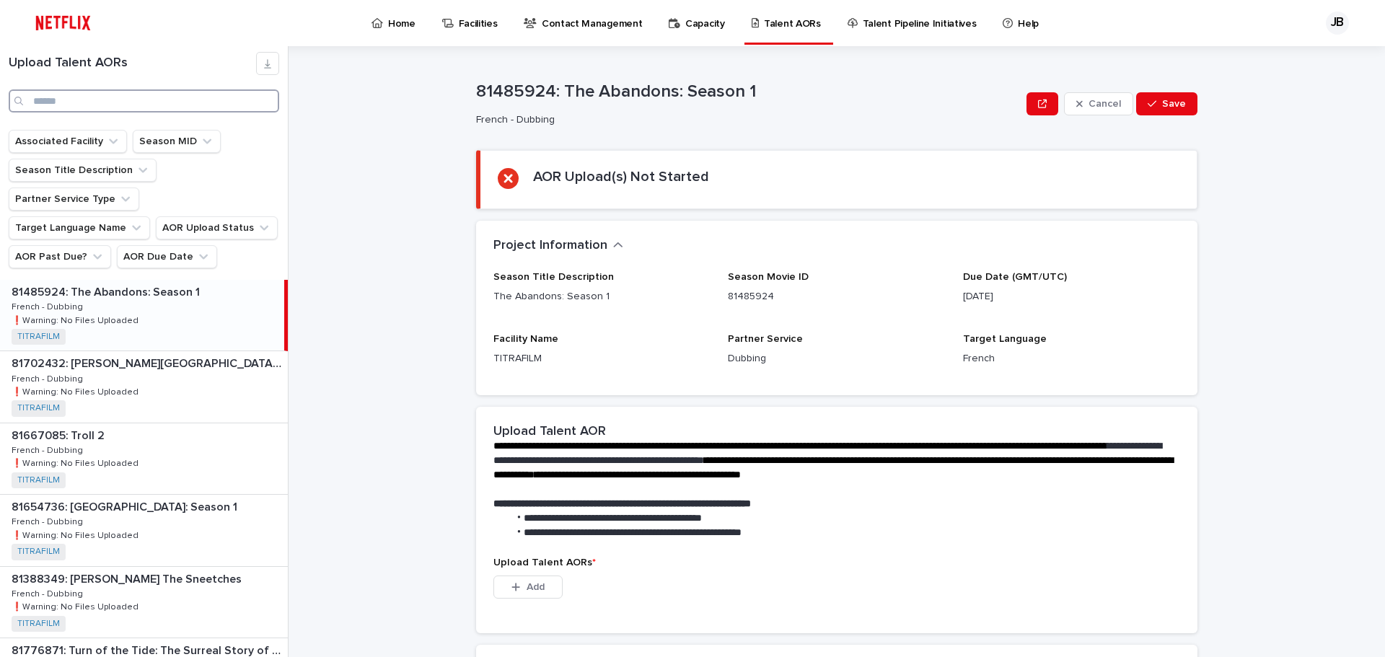
click at [91, 96] on input "Search" at bounding box center [144, 100] width 271 height 23
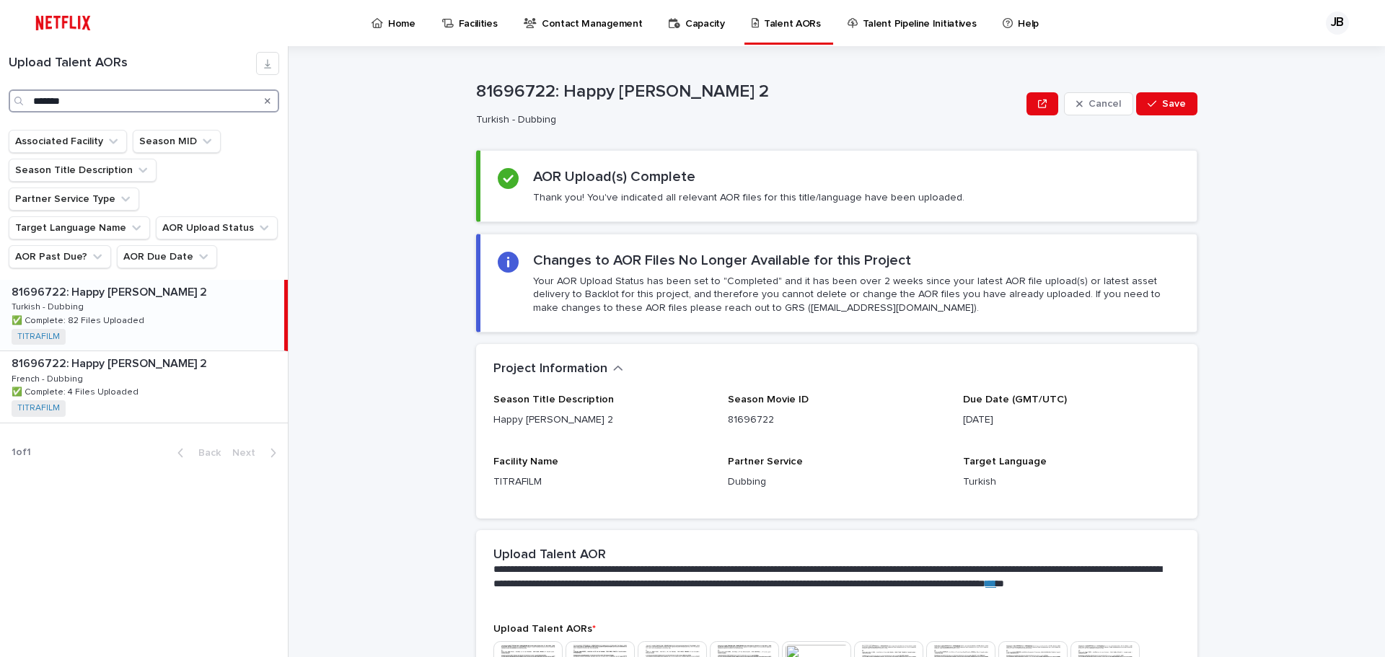
type input "*******"
drag, startPoint x: 713, startPoint y: 93, endPoint x: 403, endPoint y: 92, distance: 310.2
click at [404, 92] on div "81696722: Happy [PERSON_NAME] 2 Cancel Save 81696722: Happy [PERSON_NAME] 2 Tur…" at bounding box center [845, 351] width 1079 height 611
copy p "81696722: Happy [PERSON_NAME] 2"
click at [1001, 19] on div "Help" at bounding box center [1023, 15] width 44 height 30
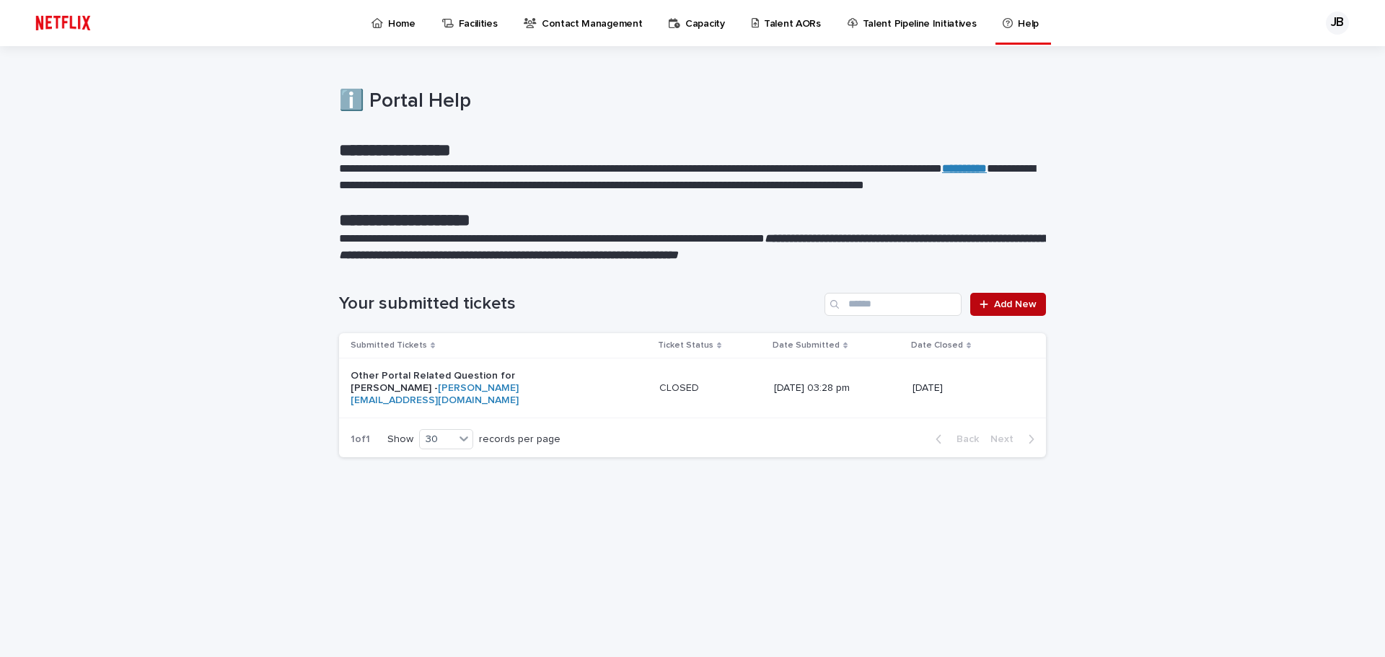
click at [1006, 296] on link "Add New" at bounding box center [1008, 304] width 76 height 23
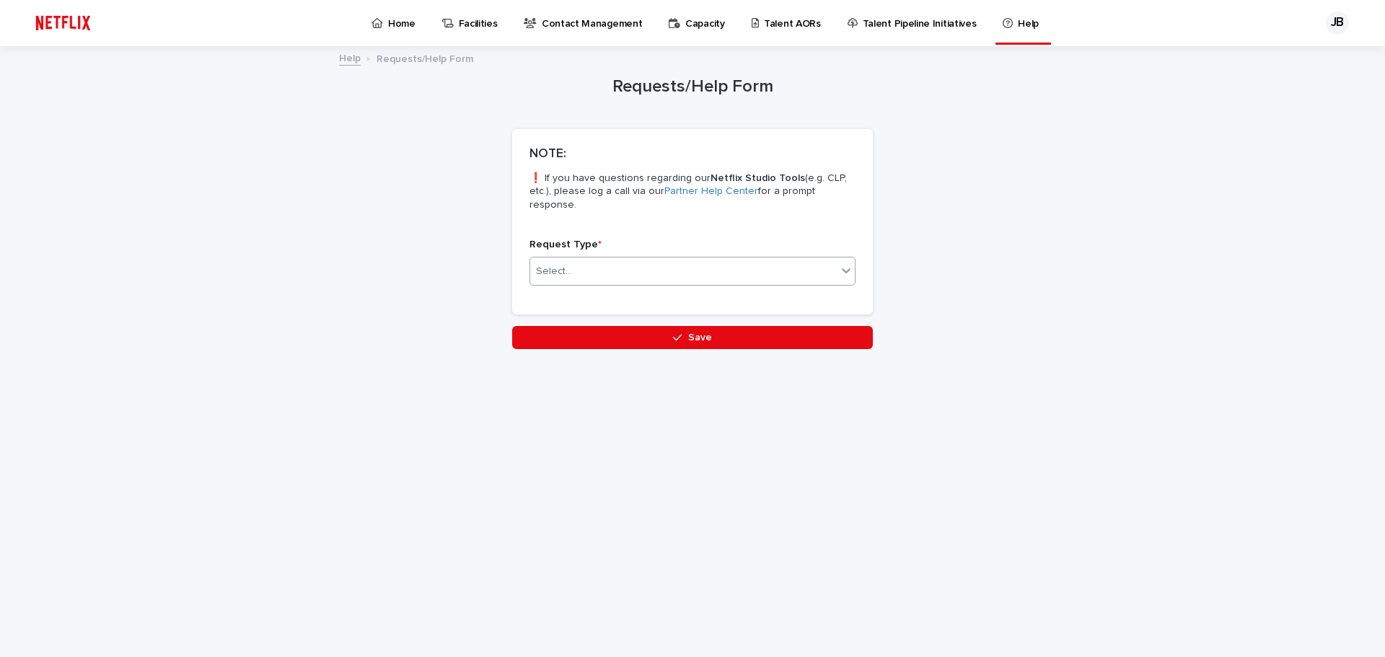
click at [664, 265] on div "Select..." at bounding box center [683, 272] width 307 height 24
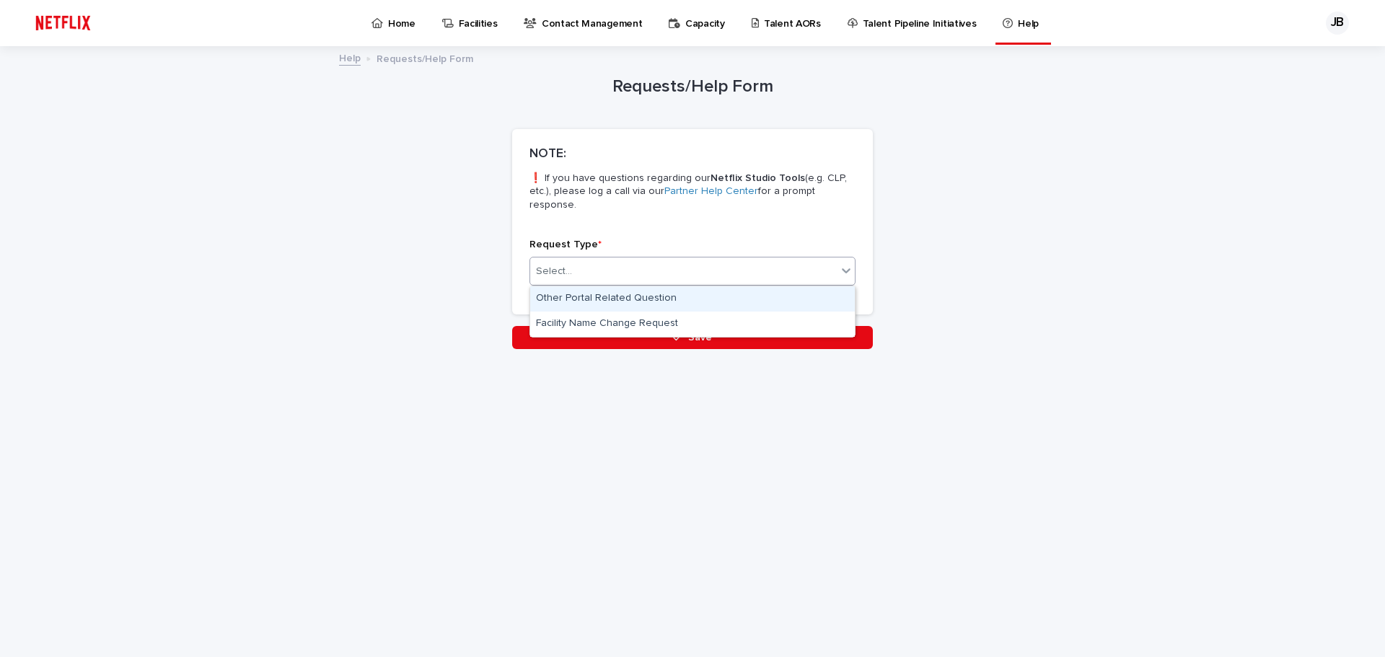
click at [739, 300] on div "Other Portal Related Question" at bounding box center [692, 298] width 325 height 25
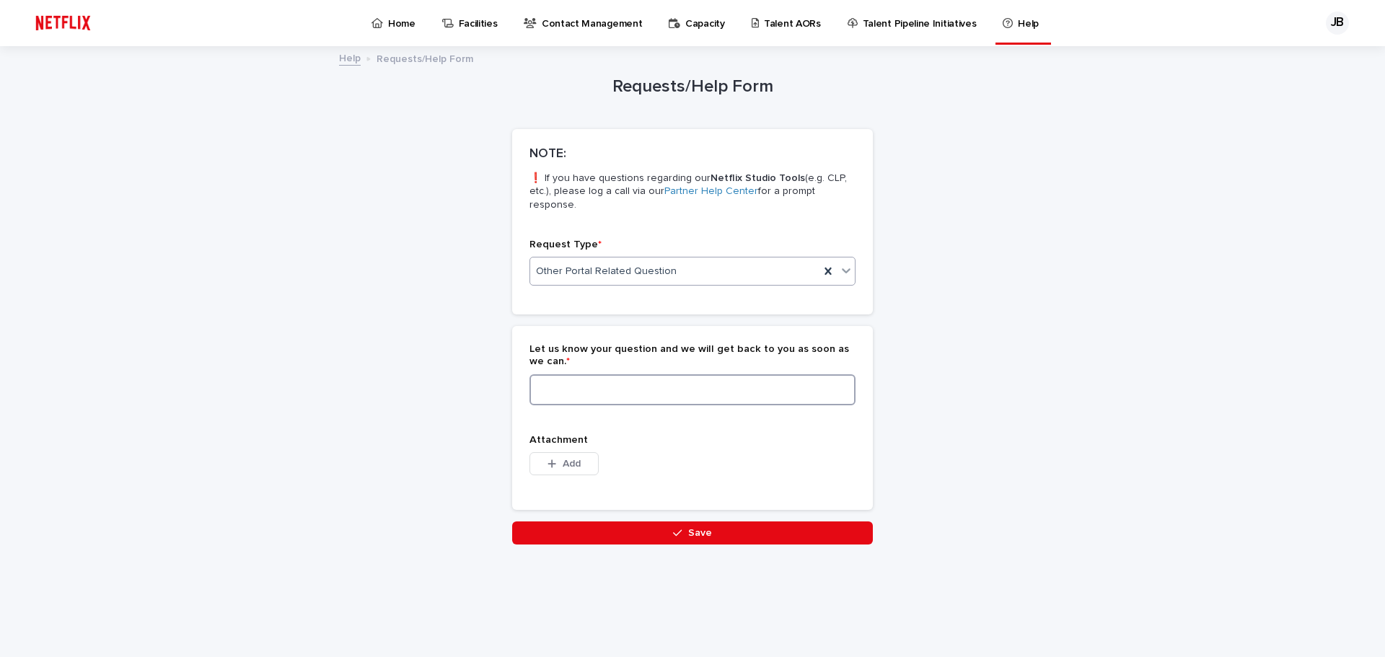
click at [588, 386] on textarea at bounding box center [693, 389] width 326 height 31
paste textarea "**********"
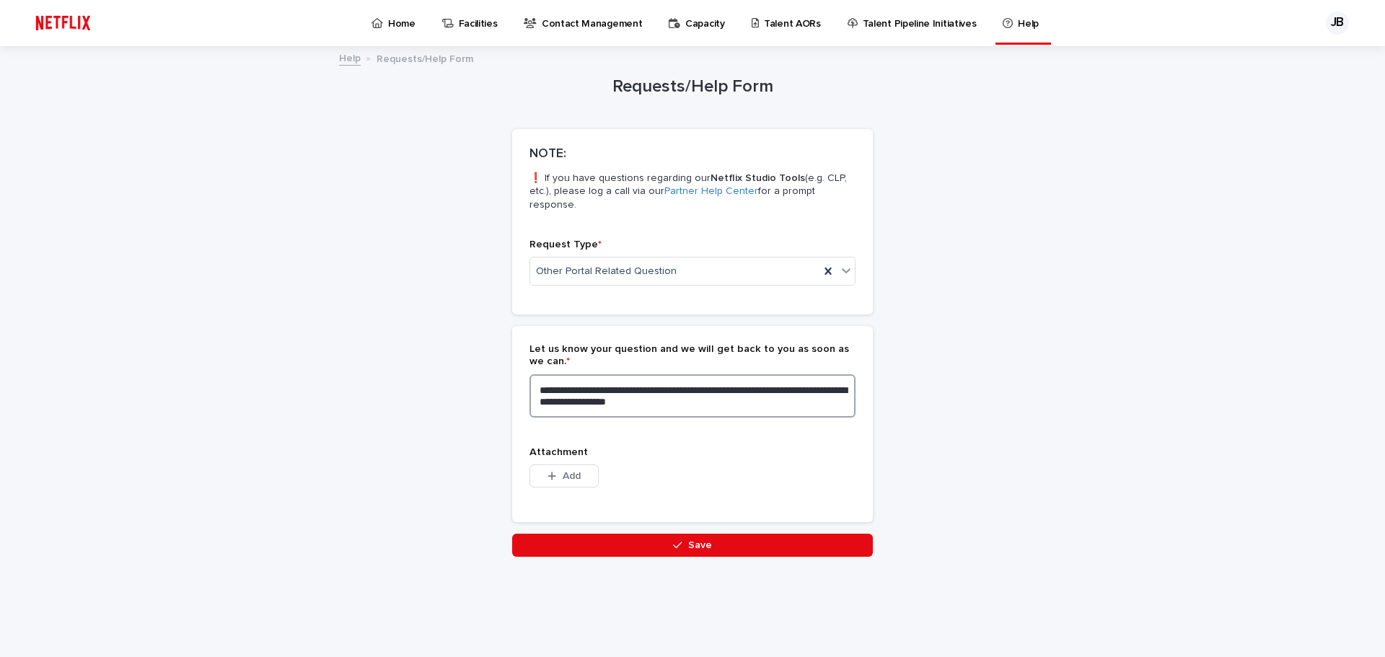
drag, startPoint x: 737, startPoint y: 395, endPoint x: 703, endPoint y: 398, distance: 34.7
click at [703, 398] on textarea "**********" at bounding box center [693, 395] width 326 height 43
click at [706, 400] on textarea "**********" at bounding box center [693, 395] width 326 height 43
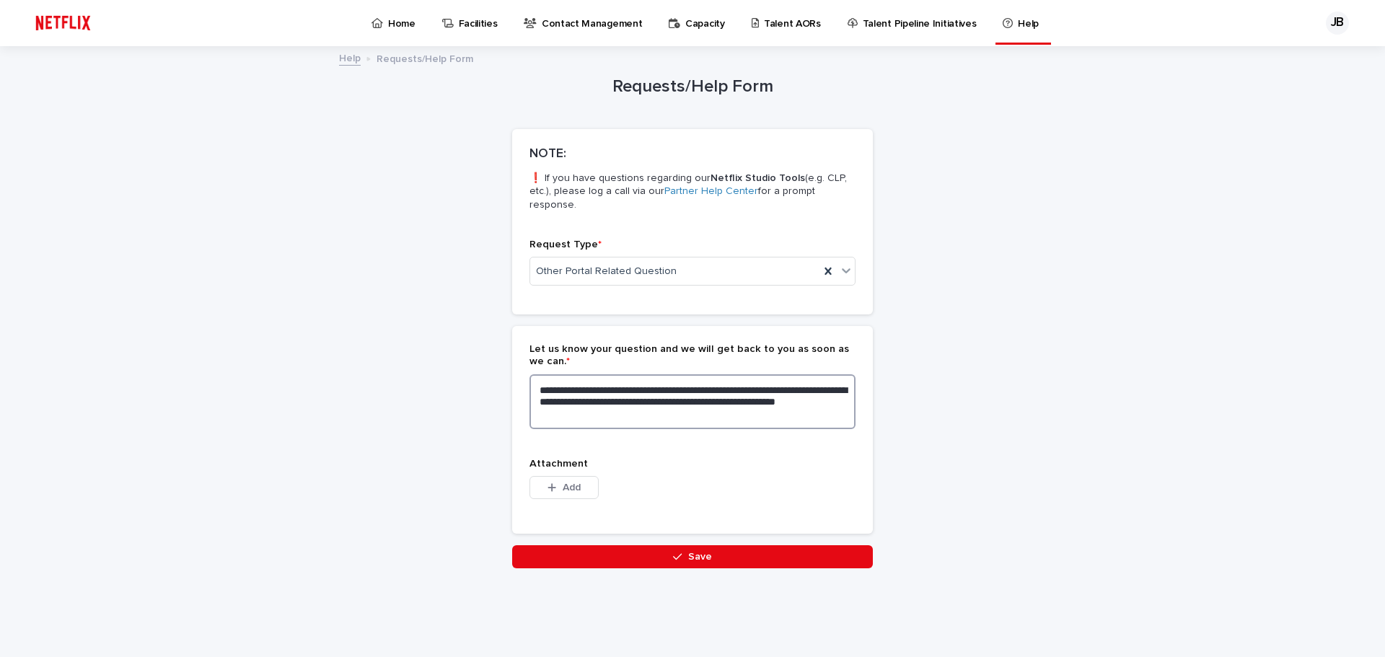
click at [748, 392] on textarea "**********" at bounding box center [693, 401] width 326 height 55
click at [581, 400] on textarea "**********" at bounding box center [693, 401] width 326 height 55
type textarea "**********"
click at [688, 558] on div "button" at bounding box center [680, 557] width 14 height 10
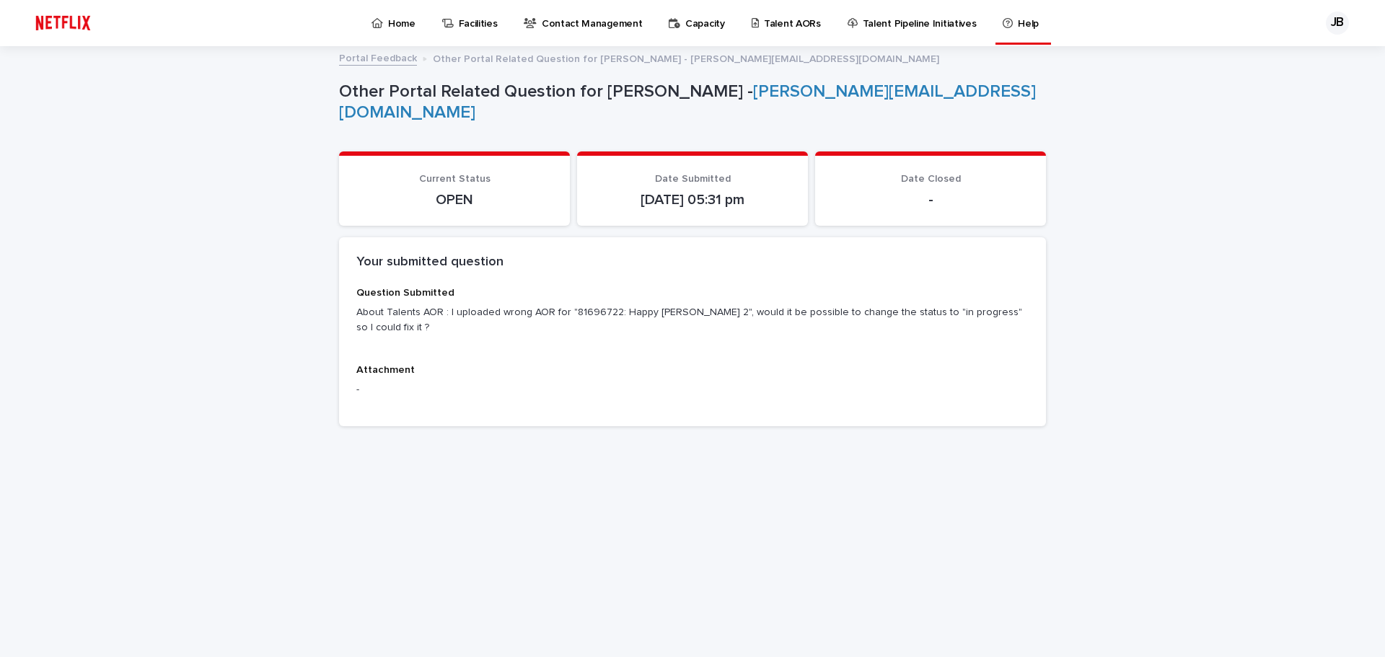
click at [804, 24] on p "Talent AORs" at bounding box center [792, 15] width 57 height 30
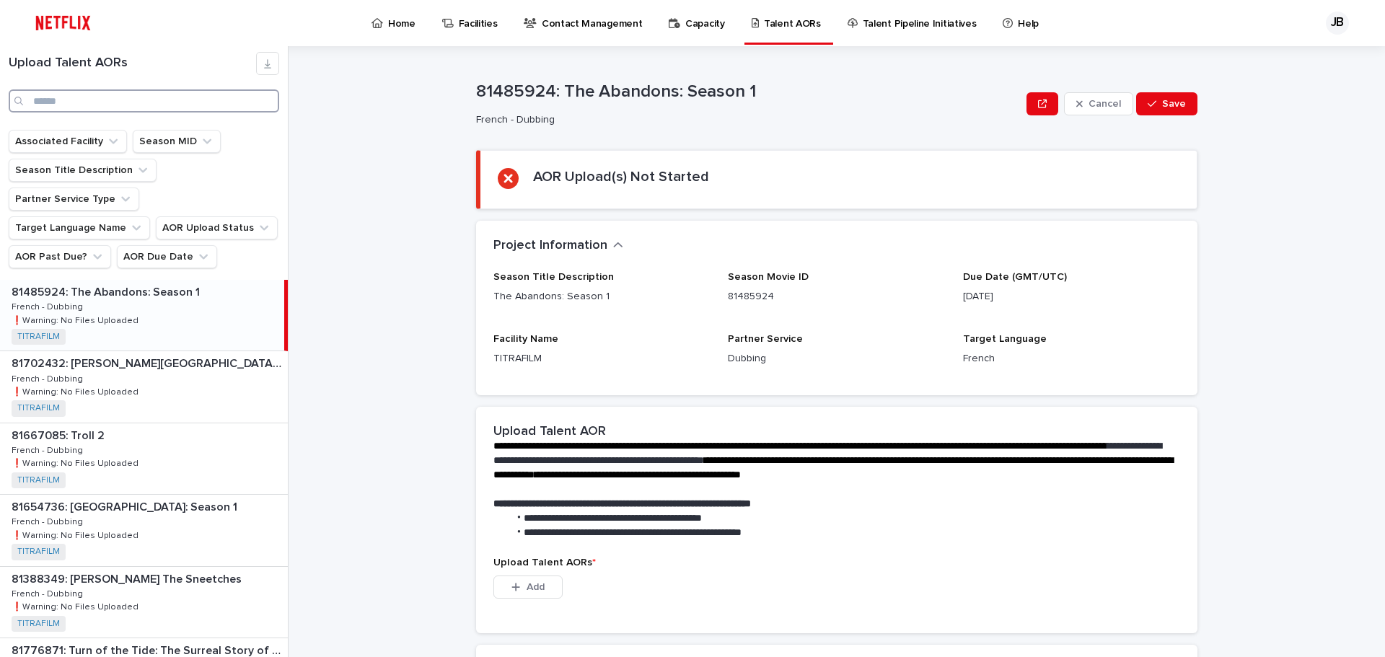
click at [149, 98] on input "Search" at bounding box center [144, 100] width 271 height 23
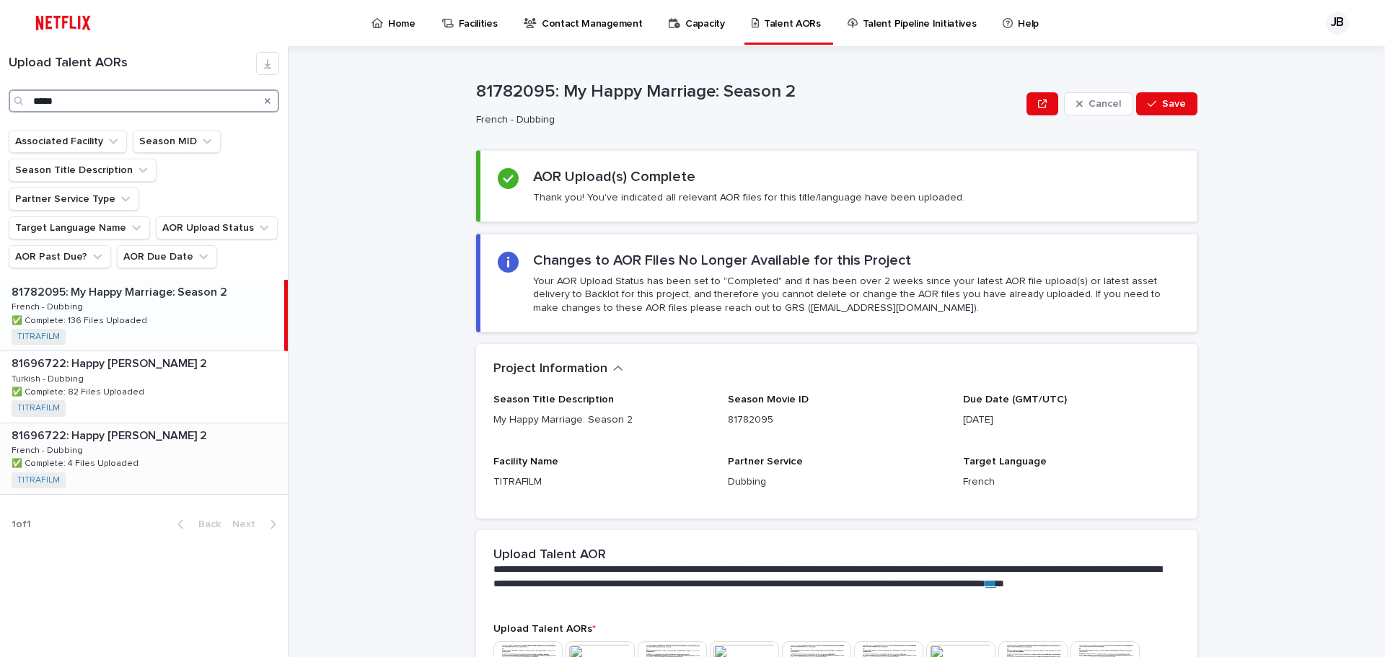
type input "*****"
click at [146, 423] on div "81696722: Happy [PERSON_NAME] 2 81696722: Happy [PERSON_NAME] 2 French - Dubbin…" at bounding box center [144, 458] width 288 height 71
click at [263, 97] on div "Search" at bounding box center [267, 100] width 23 height 23
click at [268, 97] on icon "Search" at bounding box center [268, 101] width 6 height 9
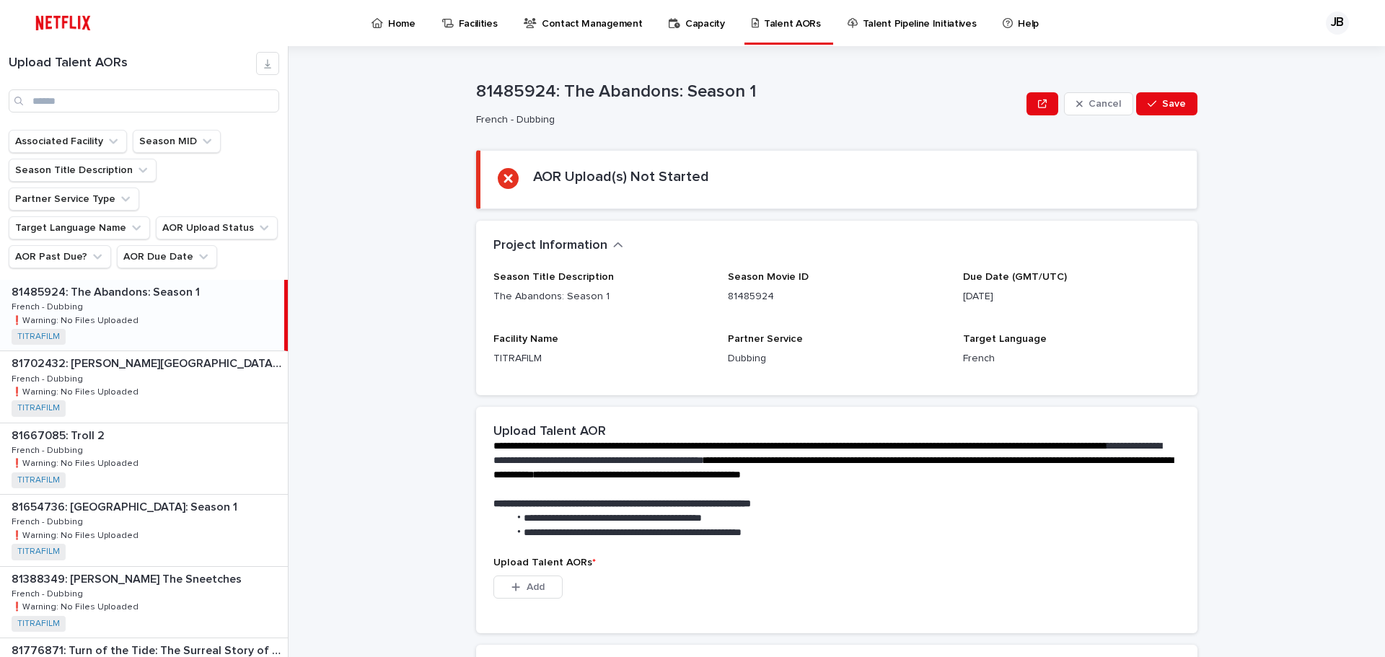
click at [196, 250] on icon "AOR Due Date" at bounding box center [203, 257] width 14 height 14
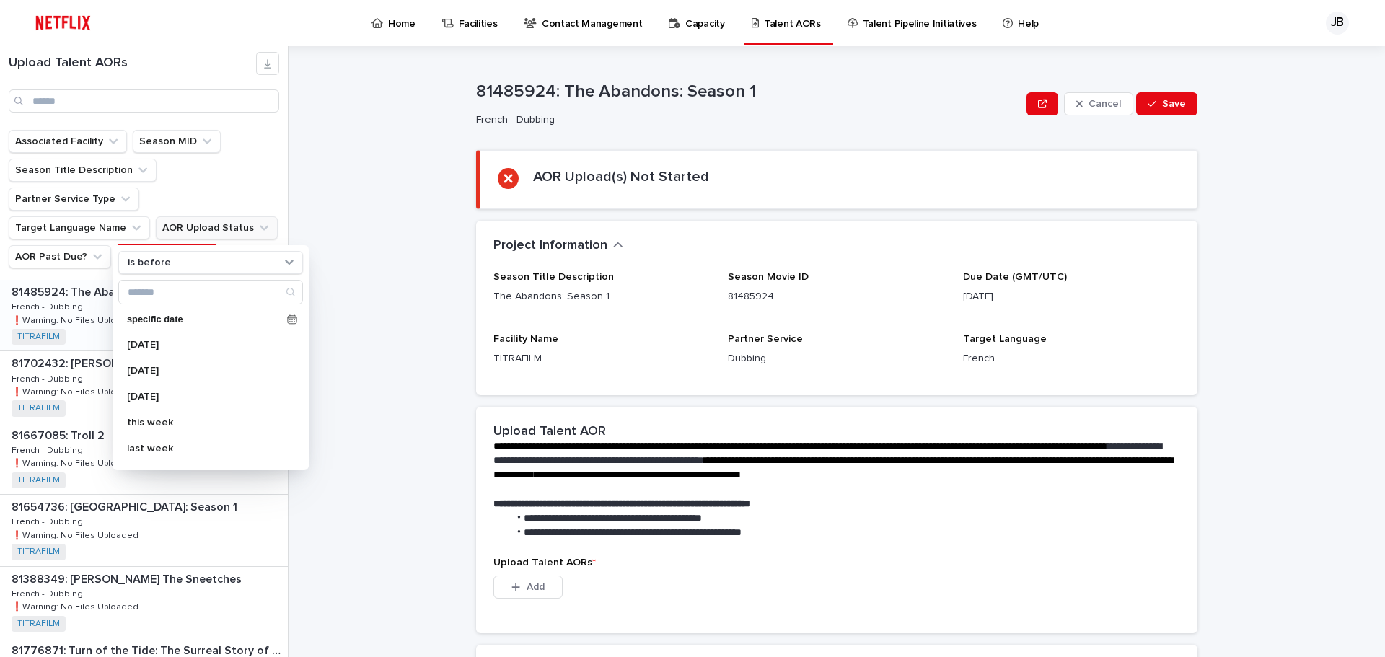
click at [201, 216] on button "AOR Upload Status" at bounding box center [217, 227] width 122 height 23
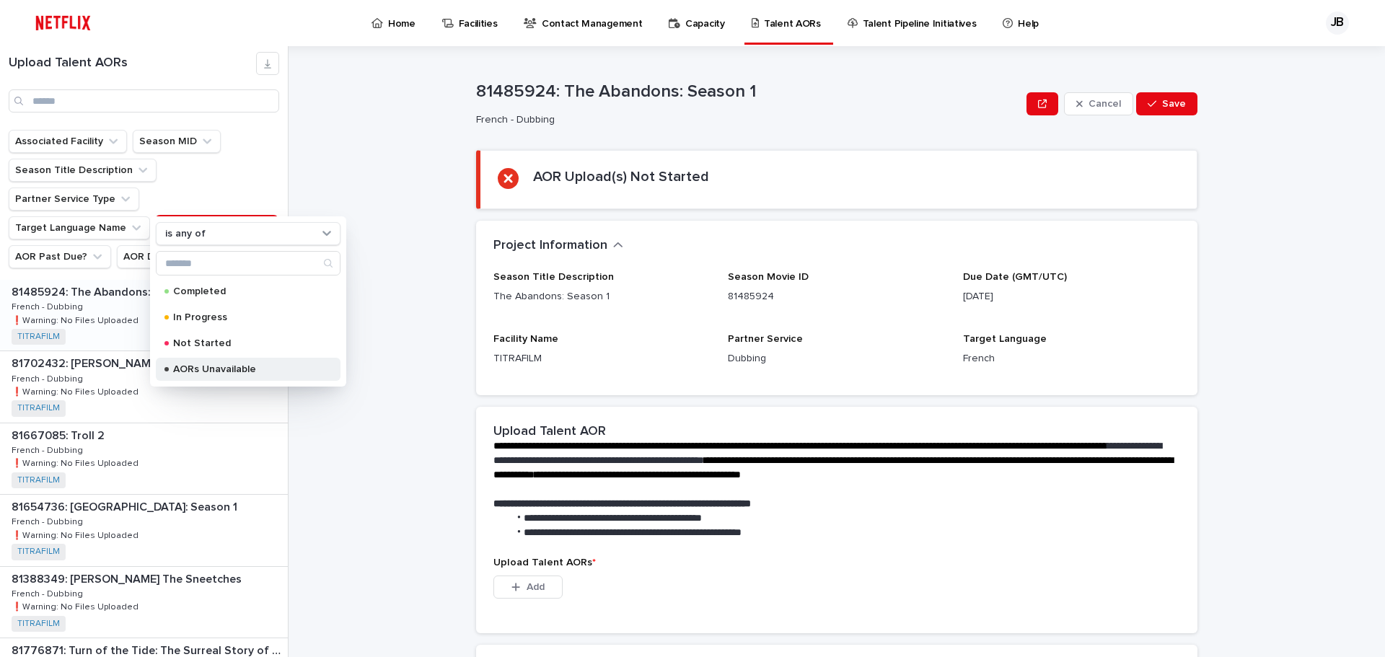
click at [203, 364] on div "AORs Unavailable" at bounding box center [248, 369] width 185 height 23
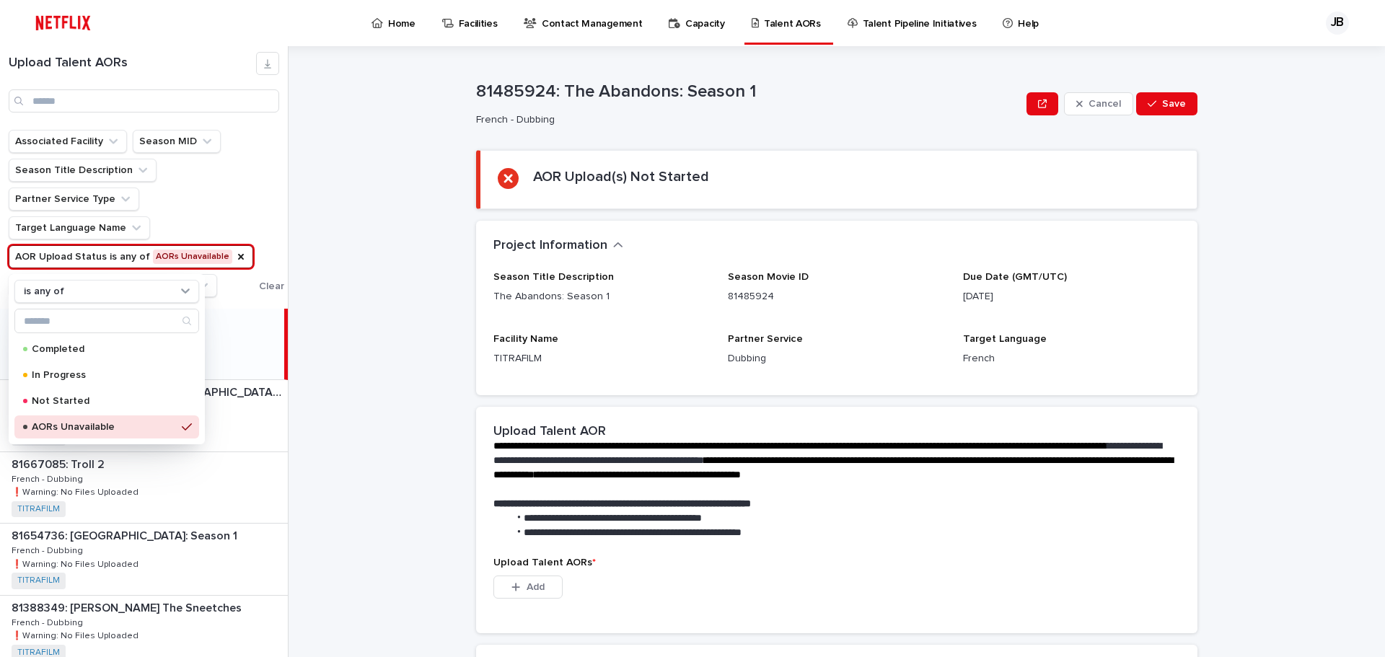
click at [251, 300] on div "Associated Facility Season MID Season Title Description Partner Service Type Ta…" at bounding box center [144, 219] width 288 height 179
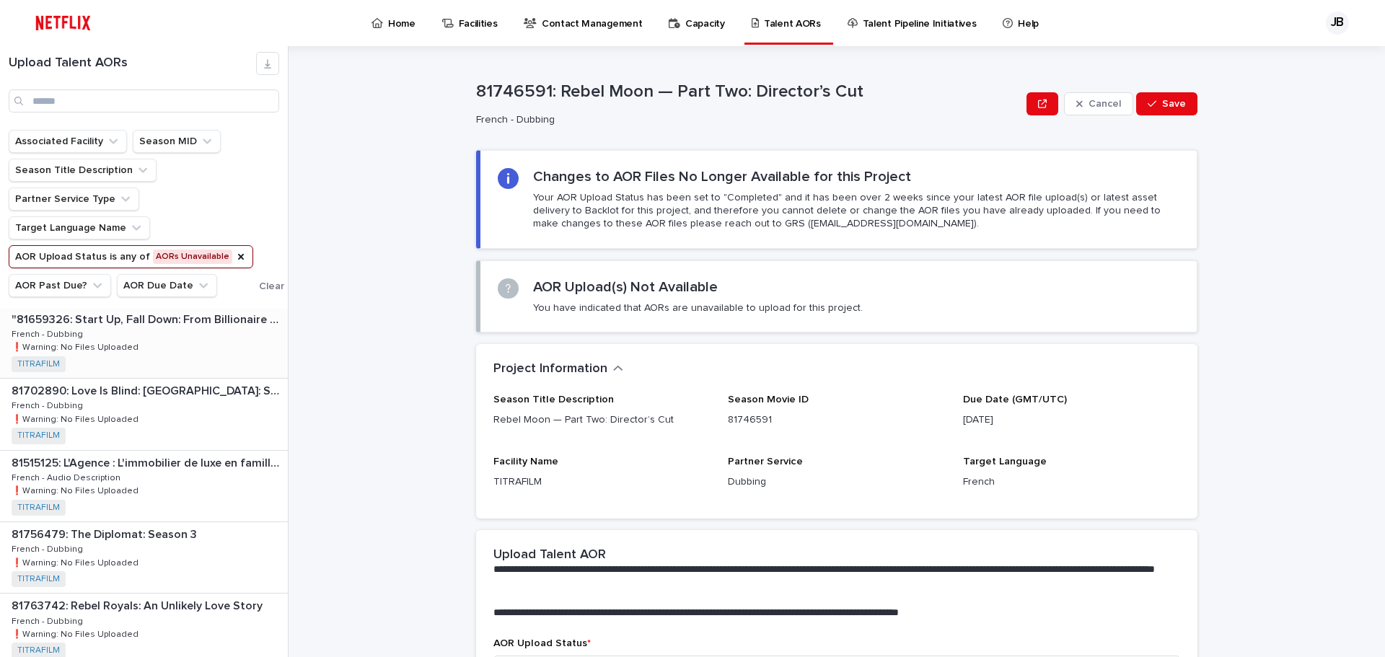
scroll to position [201, 0]
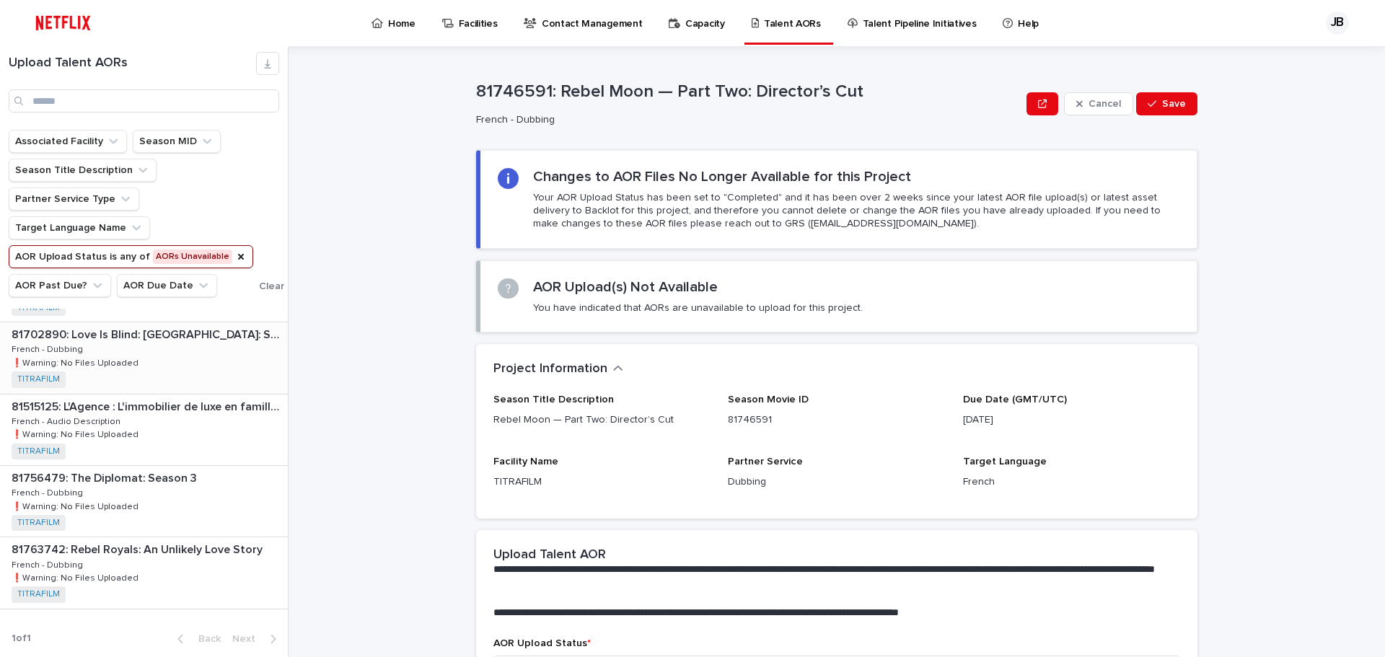
click at [193, 348] on div "81702890: Love Is Blind: [GEOGRAPHIC_DATA]: Season 2 81702890: Love Is Blind: […" at bounding box center [144, 357] width 288 height 71
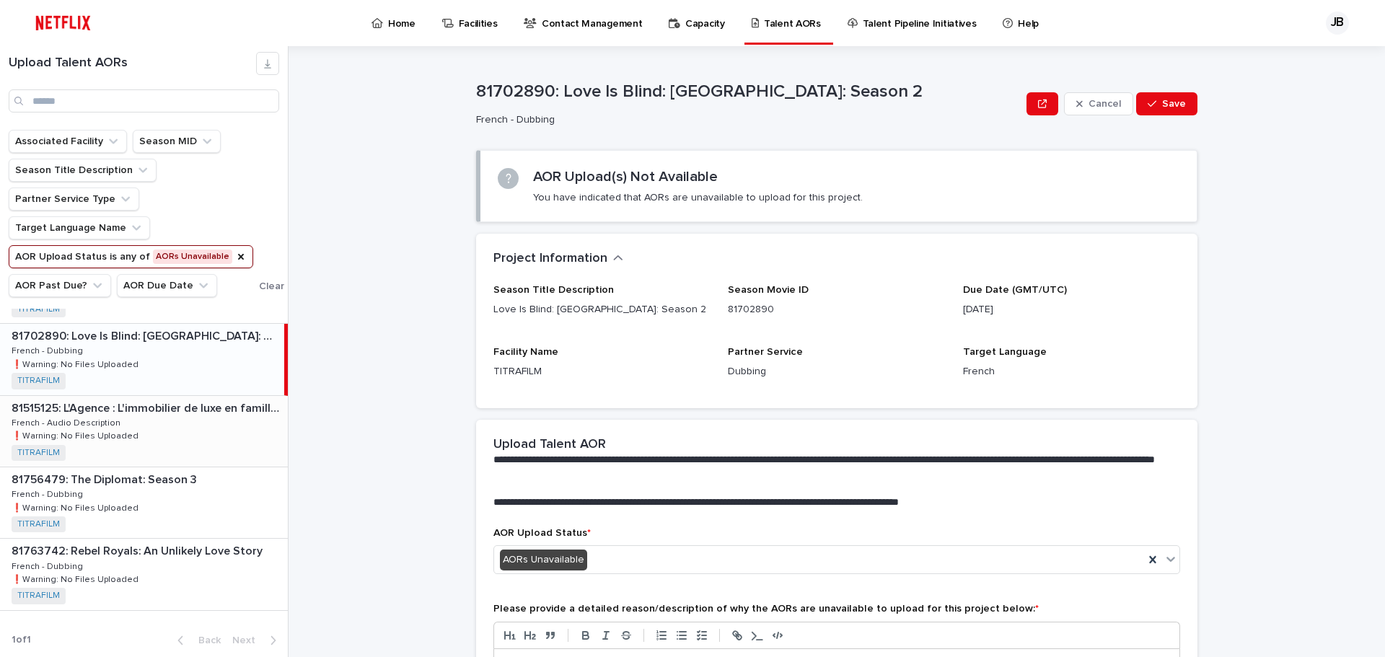
scroll to position [201, 0]
click at [188, 519] on div "81756479: The Diplomat: Season 3 81756479: The Diplomat: Season 3 French - Dubb…" at bounding box center [144, 501] width 288 height 71
click at [131, 556] on p "81763742: Rebel Royals: An Unlikely Love Story" at bounding box center [139, 548] width 254 height 17
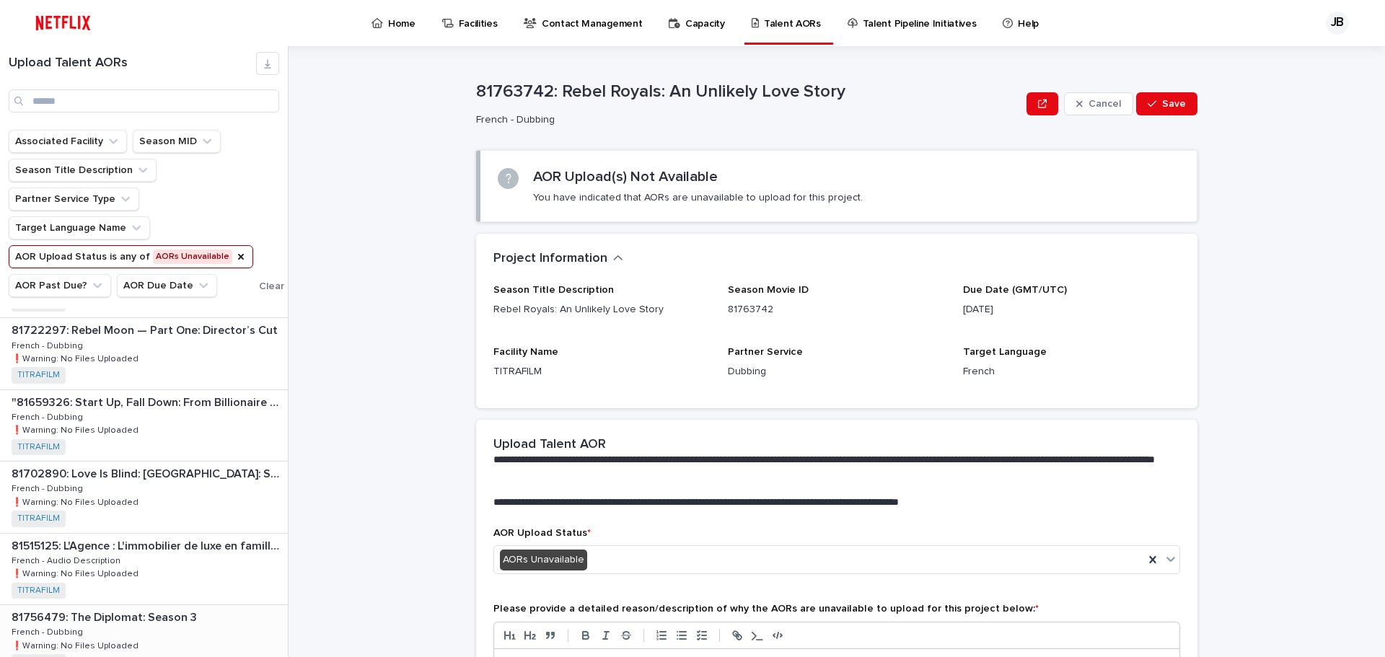
scroll to position [57, 0]
click at [140, 483] on p "81702890: Love Is Blind: [GEOGRAPHIC_DATA]: Season 2" at bounding box center [148, 478] width 273 height 17
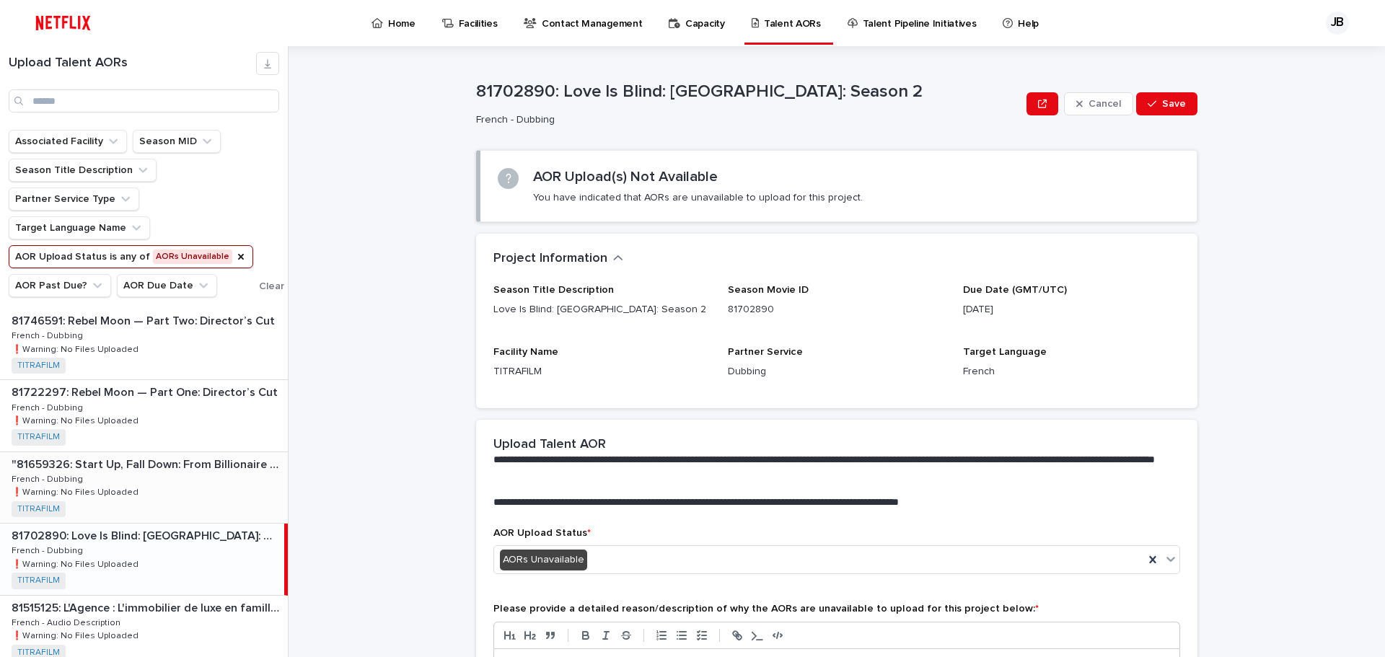
click at [178, 479] on div ""81659326: Start Up, Fall Down: From Billionaire to Convict: Limited Series" "8…" at bounding box center [144, 487] width 288 height 71
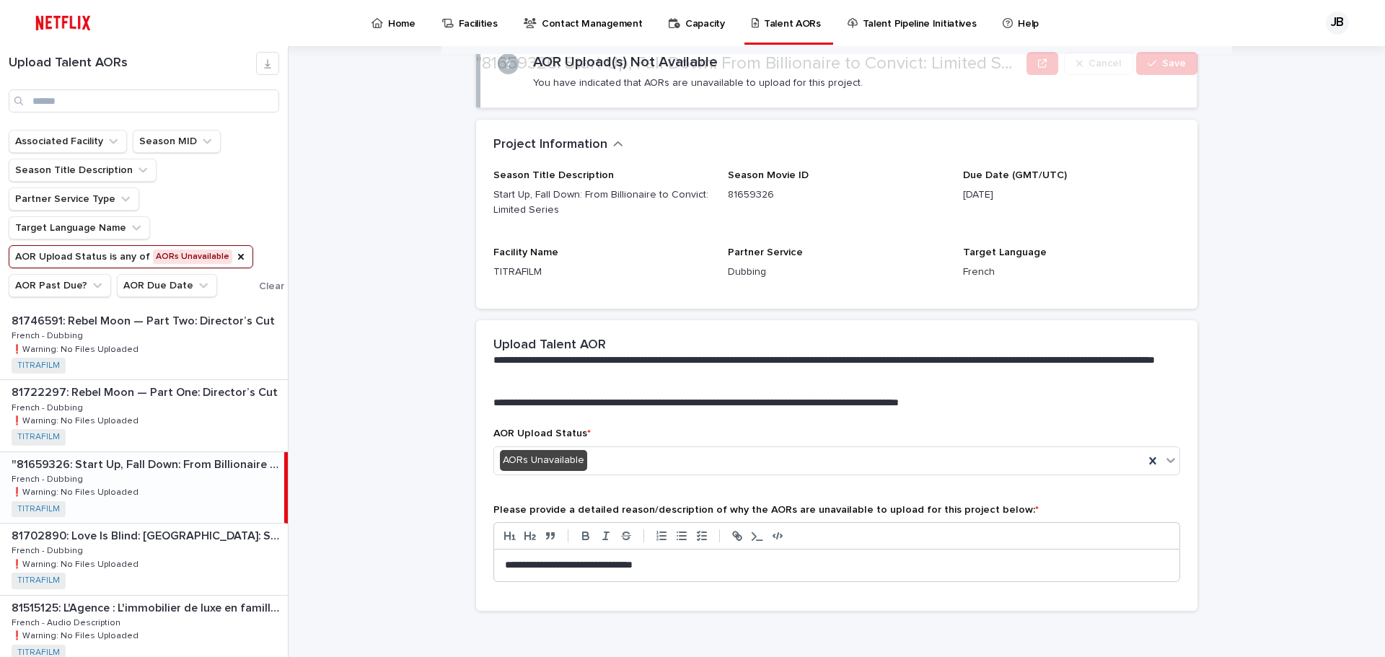
scroll to position [128, 0]
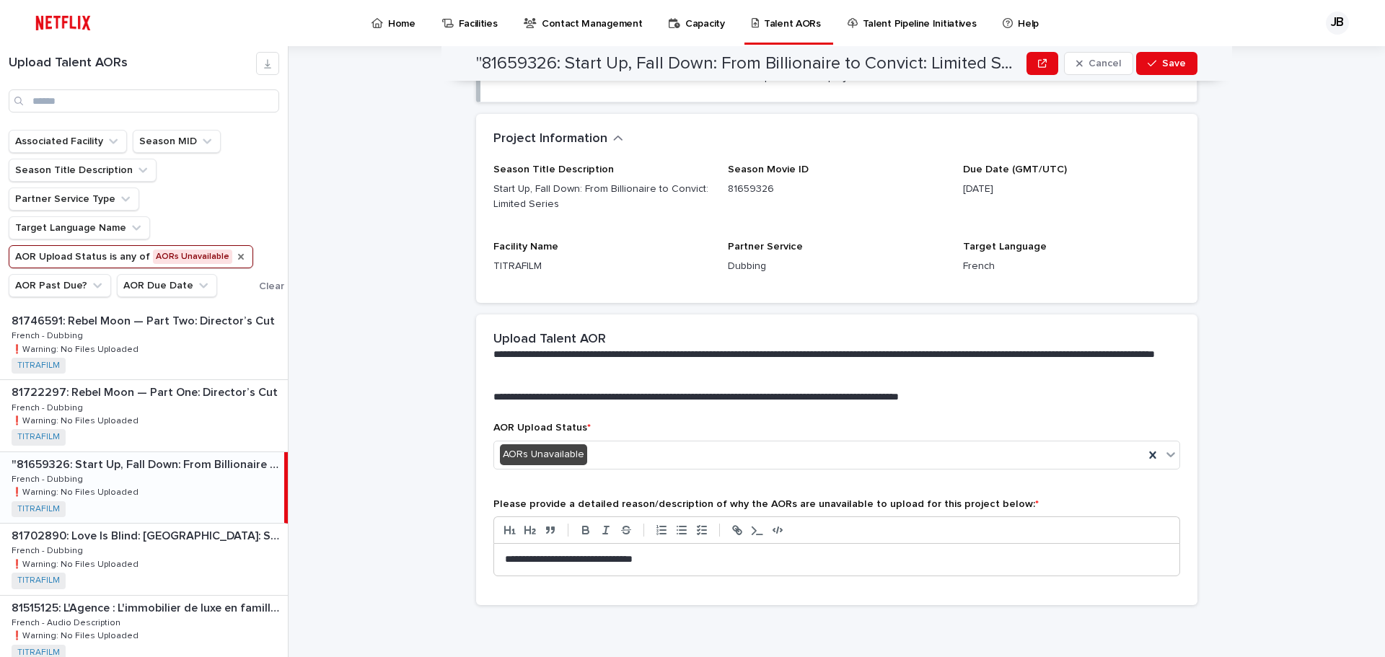
click at [235, 255] on icon "AOR Upload Status" at bounding box center [241, 257] width 12 height 12
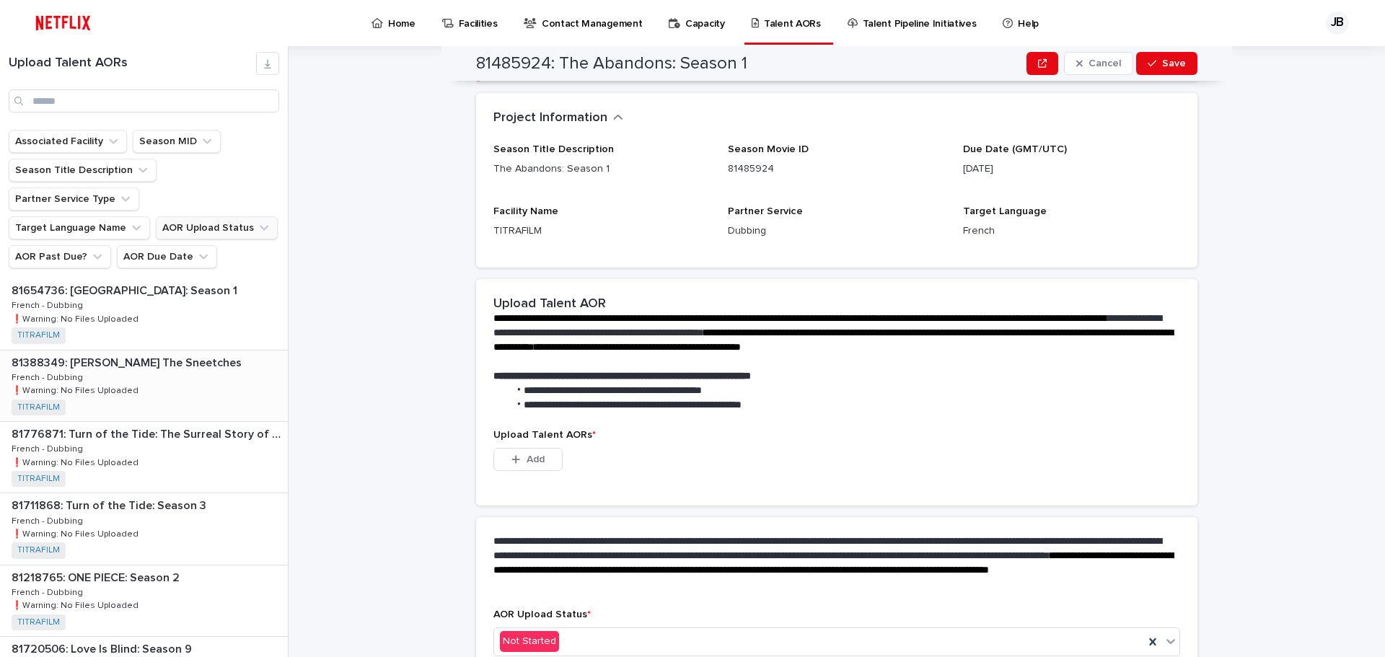
scroll to position [289, 0]
click at [218, 302] on div "81388349: [PERSON_NAME] The Sneetches 81388349: [PERSON_NAME] The Sneetches Fre…" at bounding box center [144, 313] width 288 height 71
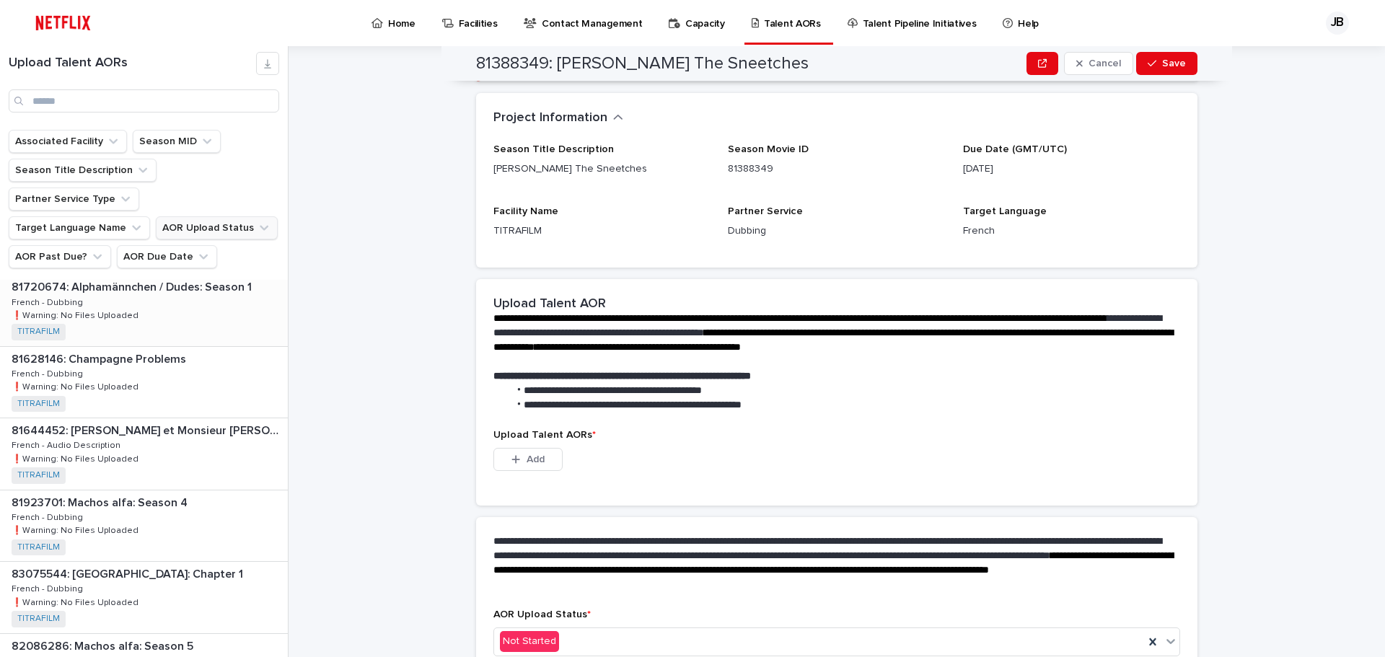
click at [193, 276] on div "81720674: Alphamännchen / Dudes: Season 1 81720674: Alphamännchen / Dudes: Seas…" at bounding box center [144, 310] width 288 height 71
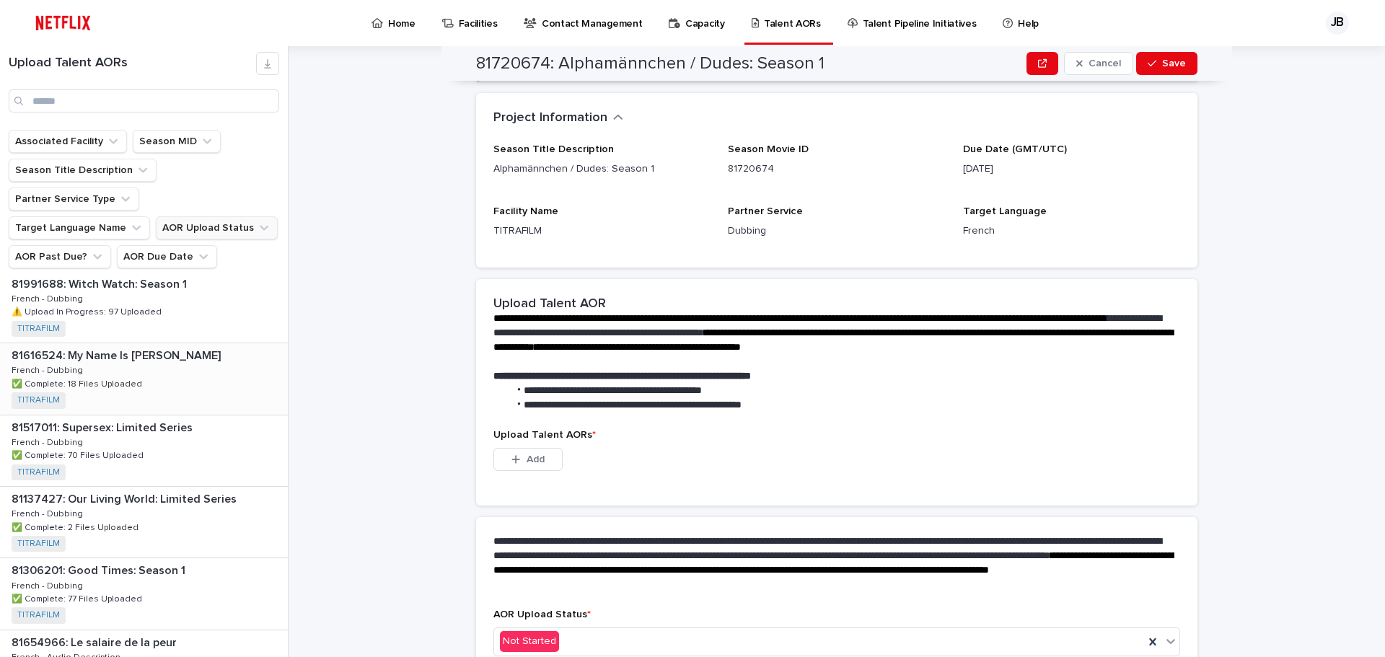
scroll to position [1299, 0]
click at [175, 344] on div "81991688: Witch Watch: Season 1 81991688: Witch Watch: Season 1 French - Dubbin…" at bounding box center [144, 379] width 288 height 71
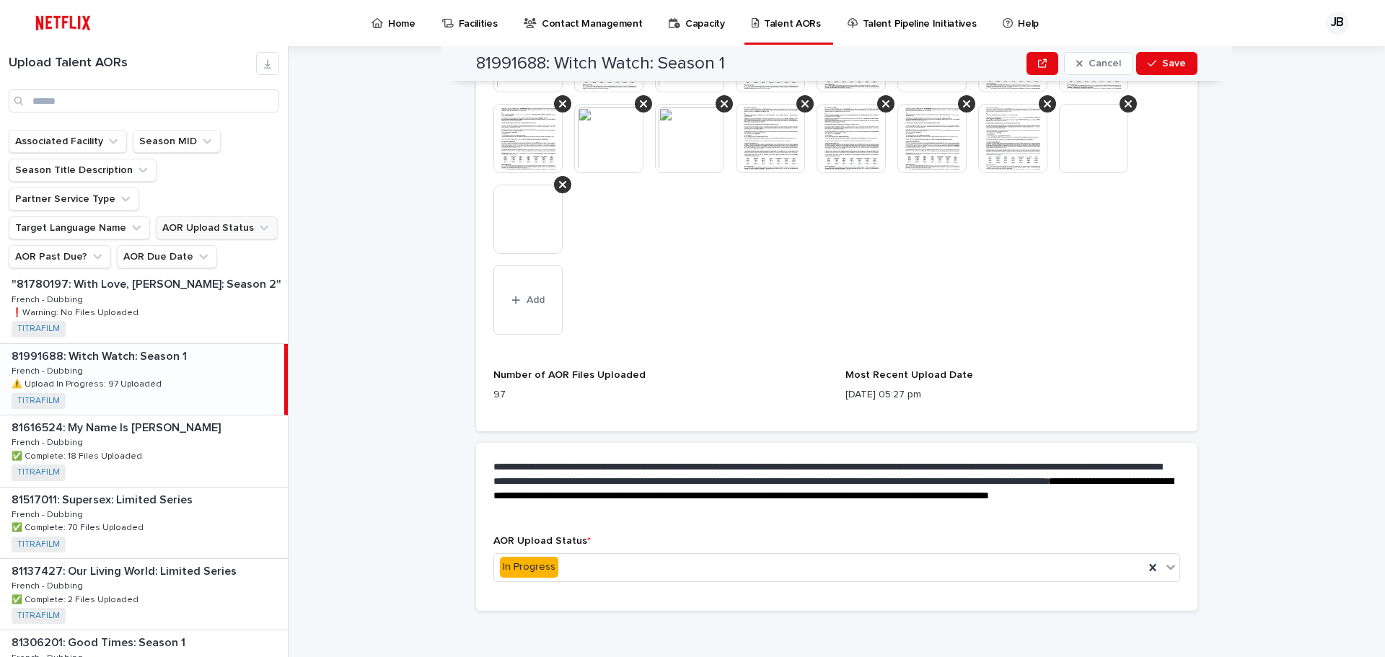
scroll to position [1379, 0]
